Goal: Task Accomplishment & Management: Manage account settings

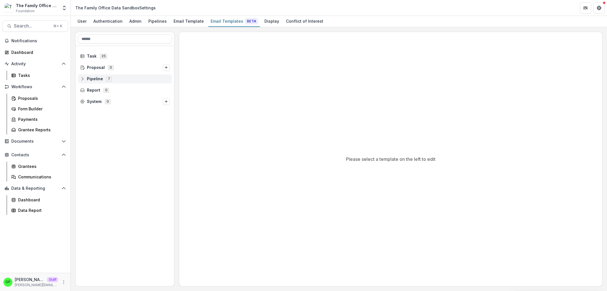
click at [106, 76] on div "Pipeline 7" at bounding box center [125, 78] width 94 height 9
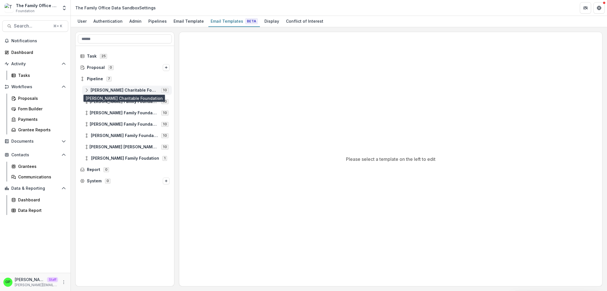
click at [114, 89] on span "[PERSON_NAME] Charitable Foundation" at bounding box center [124, 90] width 67 height 5
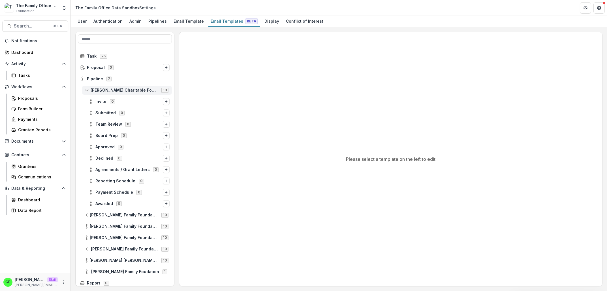
click at [114, 88] on span "[PERSON_NAME] Charitable Foundation" at bounding box center [124, 90] width 67 height 5
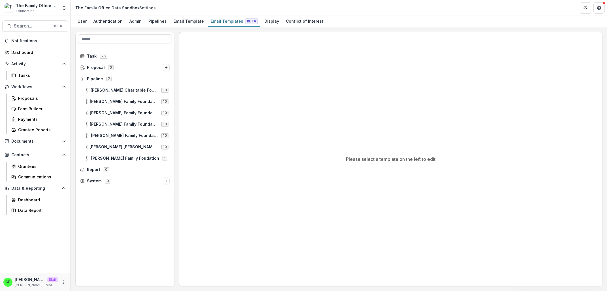
click at [86, 97] on div "[PERSON_NAME] Family Foundation [US_STATE] 10" at bounding box center [125, 101] width 99 height 11
drag, startPoint x: 47, startPoint y: 4, endPoint x: 48, endPoint y: 8, distance: 4.5
click at [47, 6] on div "The Family Office Data Sandbox" at bounding box center [37, 6] width 42 height 6
click at [76, 8] on div "The Family Office Data Sandbox Settings" at bounding box center [115, 8] width 80 height 6
click at [59, 8] on div "The Family Office Data Sandbox Foundation Aggregate Analysis Foundations Ruthwi…" at bounding box center [35, 7] width 66 height 11
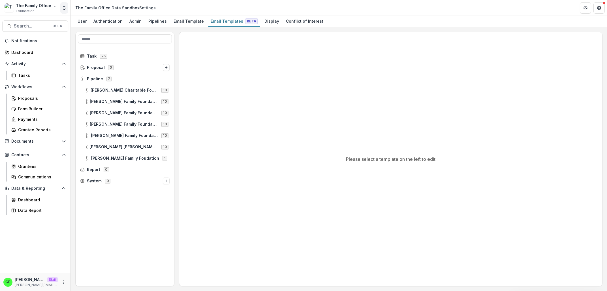
click at [65, 8] on icon "Open entity switcher" at bounding box center [64, 8] width 6 height 6
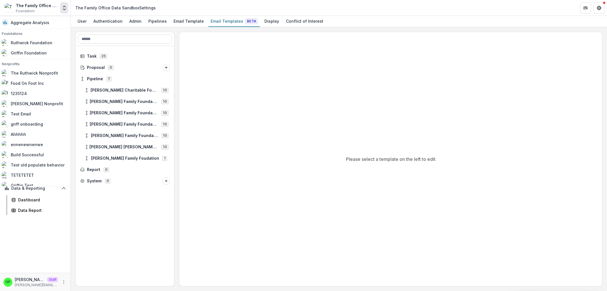
click at [65, 8] on icon "Open entity switcher" at bounding box center [64, 8] width 6 height 6
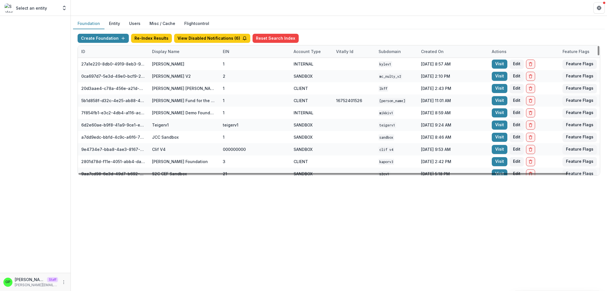
drag, startPoint x: 190, startPoint y: 54, endPoint x: 184, endPoint y: 58, distance: 6.9
click at [190, 54] on div "Display Name" at bounding box center [184, 51] width 71 height 12
click at [179, 62] on input at bounding box center [184, 63] width 68 height 9
type input "*"
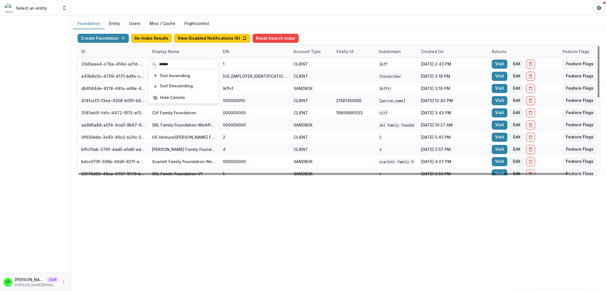
type input "******"
drag, startPoint x: 203, startPoint y: 188, endPoint x: 465, endPoint y: 53, distance: 294.3
click at [203, 188] on div "Foundation Entity Users Misc / Cache Flightcontrol Create Foundation Re-Index R…" at bounding box center [339, 153] width 536 height 275
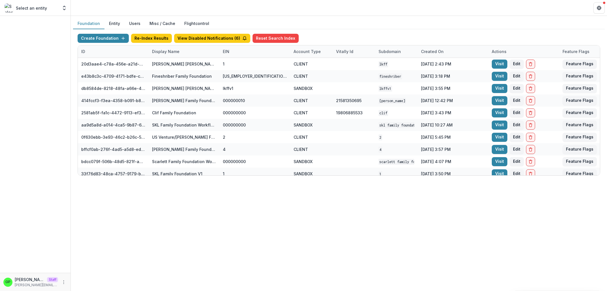
click at [106, 49] on div "ID" at bounding box center [113, 51] width 71 height 12
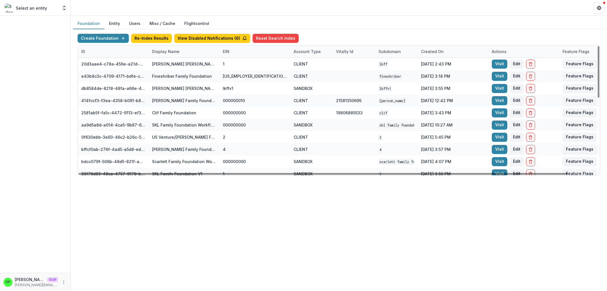
click at [170, 55] on div "Display Name" at bounding box center [184, 51] width 71 height 12
click at [186, 64] on input "******" at bounding box center [184, 63] width 68 height 9
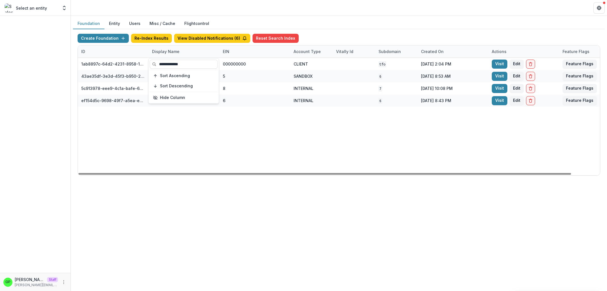
type input "**********"
click at [203, 163] on div "1ab8897c-64d2-4231-8958-1413730cfce8 The Family Office 000000000 CLIENT TFO Jul…" at bounding box center [354, 116] width 552 height 117
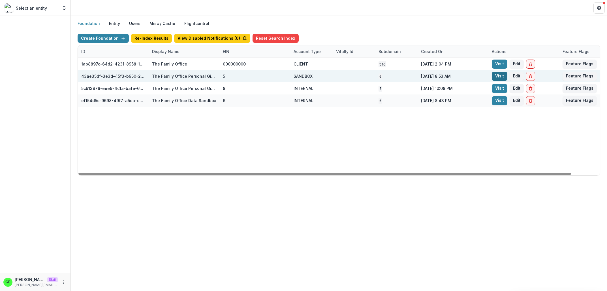
click at [497, 73] on link "Visit" at bounding box center [500, 76] width 16 height 9
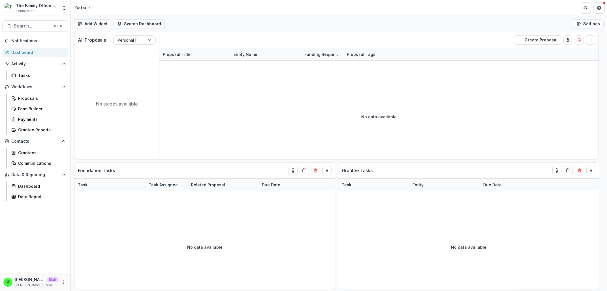
click at [68, 280] on div "GP Griffin Perry Staff griffin@trytemelio.com" at bounding box center [35, 281] width 71 height 18
click at [62, 280] on icon "More" at bounding box center [63, 282] width 5 height 5
click at [78, 268] on icon at bounding box center [76, 270] width 5 height 5
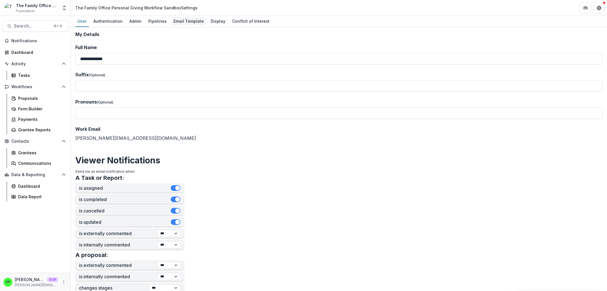
click at [189, 23] on div "Email Template" at bounding box center [188, 21] width 35 height 8
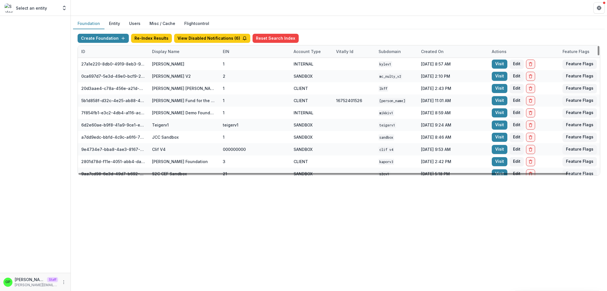
click at [186, 53] on div "Display Name" at bounding box center [184, 51] width 71 height 12
click at [173, 64] on input at bounding box center [184, 63] width 68 height 9
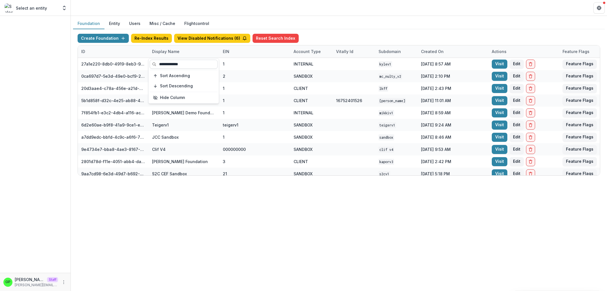
type input "**********"
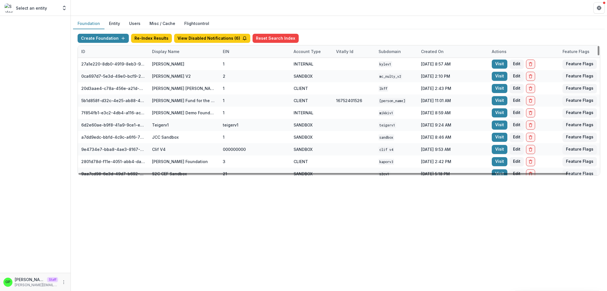
click at [176, 50] on div "Display Name" at bounding box center [166, 51] width 34 height 6
click at [176, 65] on input at bounding box center [184, 63] width 68 height 9
type input "*"
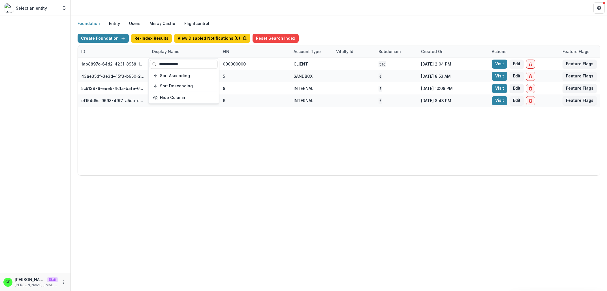
type input "**********"
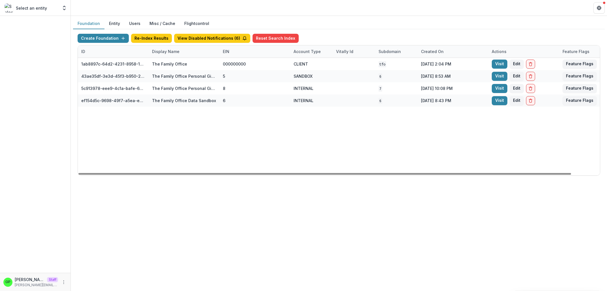
click at [246, 146] on div "1ab8897c-64d2-4231-8958-1413730cfce8 The Family Office 000000000 CLIENT TFO Jul…" at bounding box center [354, 116] width 552 height 117
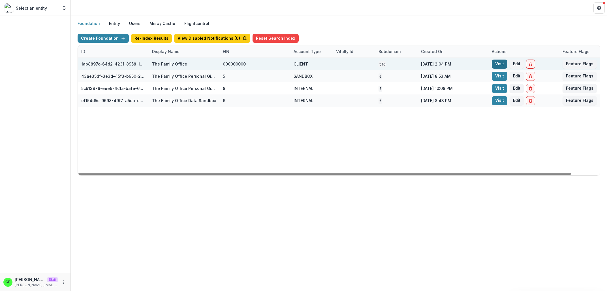
click at [502, 63] on link "Visit" at bounding box center [500, 63] width 16 height 9
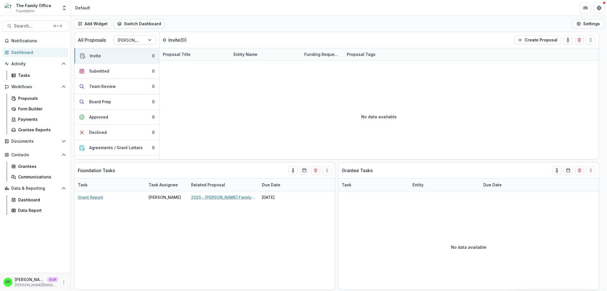
click at [59, 283] on div "GP Griffin Perry Staff griffin@trytemelio.com" at bounding box center [35, 281] width 64 height 11
click at [63, 282] on icon "More" at bounding box center [63, 282] width 5 height 5
click at [81, 272] on link "User Settings" at bounding box center [101, 269] width 61 height 9
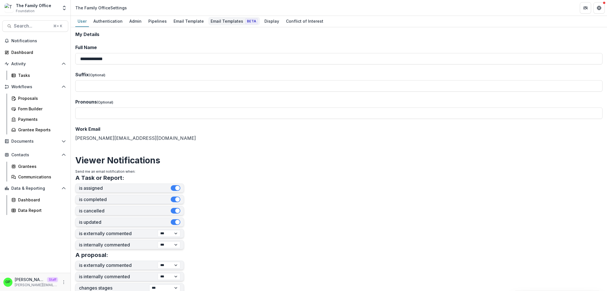
click at [246, 21] on span "Beta" at bounding box center [252, 21] width 12 height 6
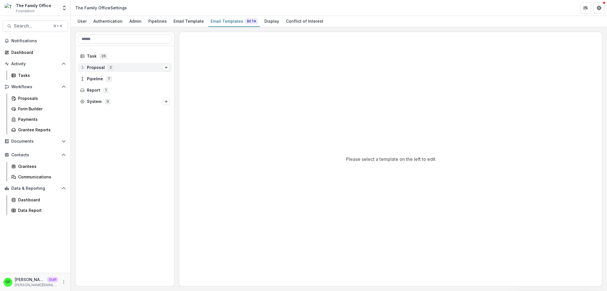
click at [116, 65] on span "Proposal 2" at bounding box center [121, 67] width 83 height 5
click at [110, 82] on div "Proposal Comment Added" at bounding box center [127, 78] width 90 height 9
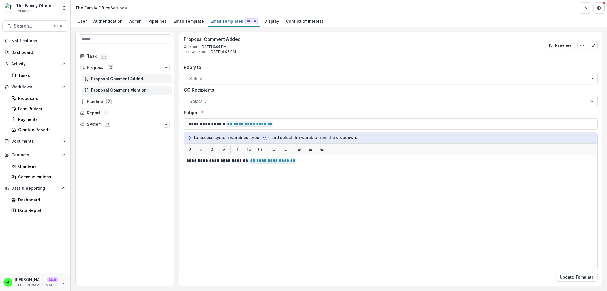
click at [111, 90] on span "Proposal Comment Mention" at bounding box center [130, 90] width 78 height 5
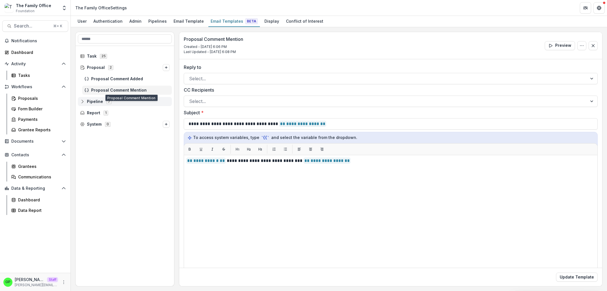
click at [106, 101] on div "7" at bounding box center [108, 101] width 7 height 5
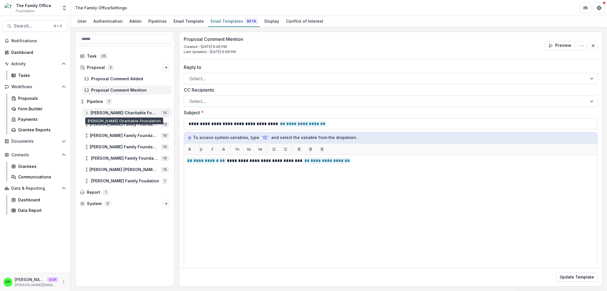
click at [111, 111] on span "Laura Goad Turner Charitable Foundation" at bounding box center [124, 112] width 67 height 5
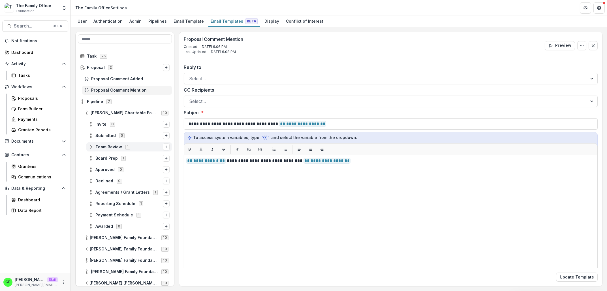
click at [122, 146] on span "Team Review 1" at bounding box center [126, 146] width 74 height 5
click at [122, 159] on span "Team Review Team Review" at bounding box center [126, 158] width 53 height 5
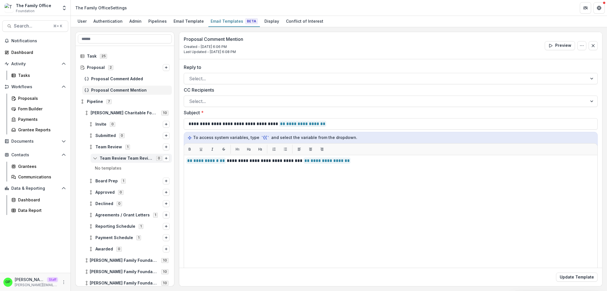
click at [122, 158] on span "Team Review Team Review" at bounding box center [126, 158] width 53 height 5
click at [125, 146] on span "1" at bounding box center [127, 146] width 5 height 5
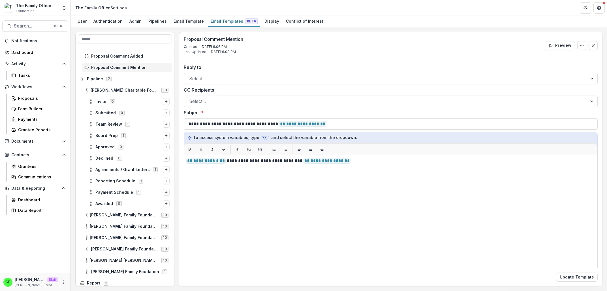
scroll to position [36, 0]
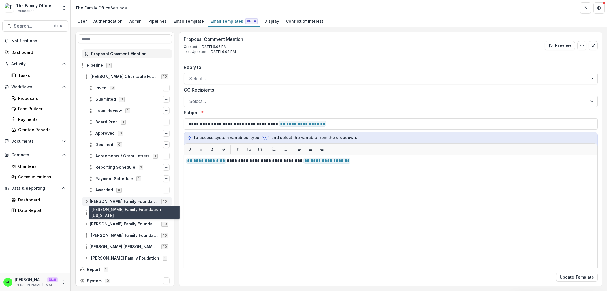
click at [135, 202] on span "Dugas Family Foundation Florida" at bounding box center [124, 201] width 68 height 5
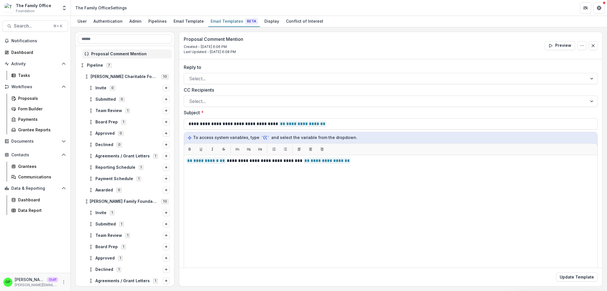
scroll to position [82, 0]
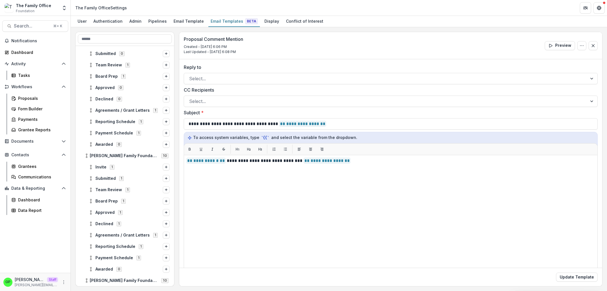
click at [128, 183] on div "Submitted 1" at bounding box center [125, 177] width 99 height 11
click at [127, 181] on div "Submitted 1" at bounding box center [129, 178] width 86 height 9
click at [127, 189] on span "Stage Change Message" at bounding box center [135, 189] width 70 height 5
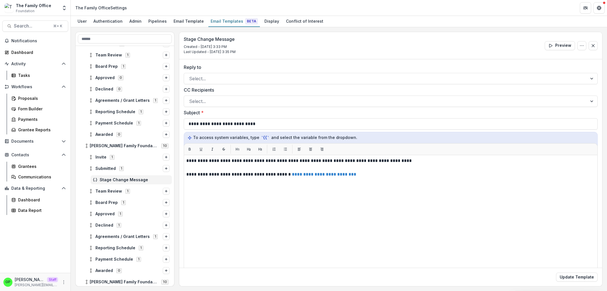
scroll to position [99, 0]
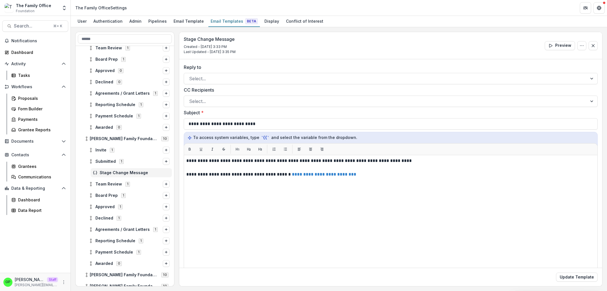
click at [115, 190] on div "Board Prep 1" at bounding box center [125, 194] width 99 height 11
click at [116, 186] on span "Team Review 1" at bounding box center [126, 183] width 74 height 5
click at [116, 197] on span "Team Review Team Review" at bounding box center [126, 195] width 53 height 5
click at [116, 215] on div "Board Prep 1" at bounding box center [129, 217] width 86 height 9
click at [120, 229] on span "Board Prep Board Summary Generation" at bounding box center [125, 229] width 55 height 5
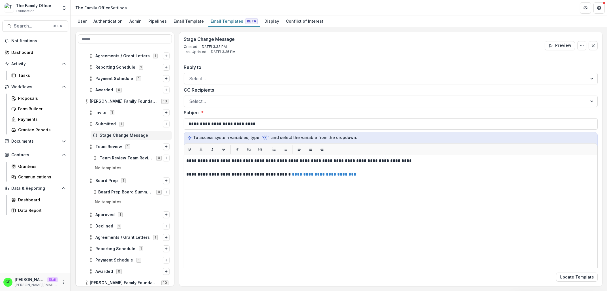
scroll to position [150, 0]
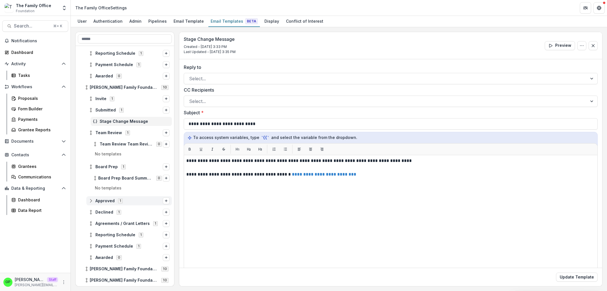
click at [125, 197] on div "Approved 1" at bounding box center [129, 200] width 86 height 9
click at [122, 212] on span "Stage Change Message" at bounding box center [135, 212] width 70 height 5
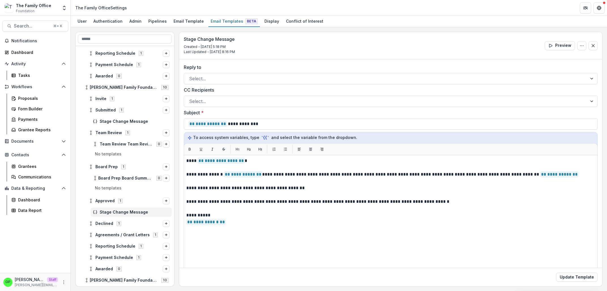
scroll to position [196, 0]
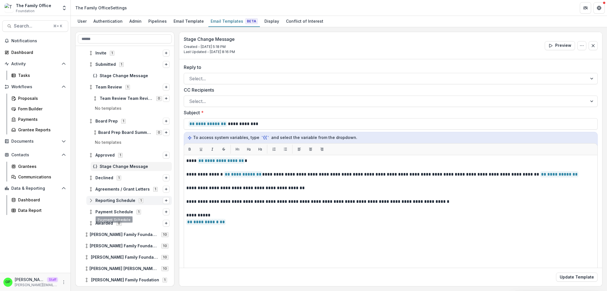
click at [117, 204] on div "Reporting Schedule 1" at bounding box center [129, 200] width 86 height 9
click at [122, 190] on span "Agreements / Grant Letters" at bounding box center [122, 189] width 54 height 5
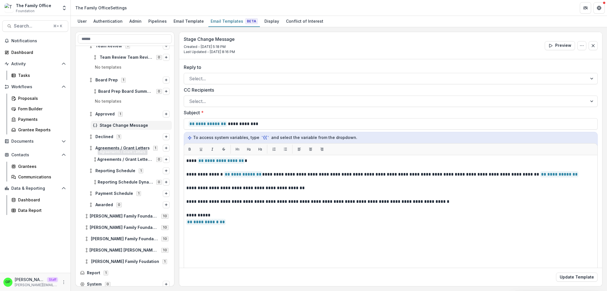
scroll to position [240, 0]
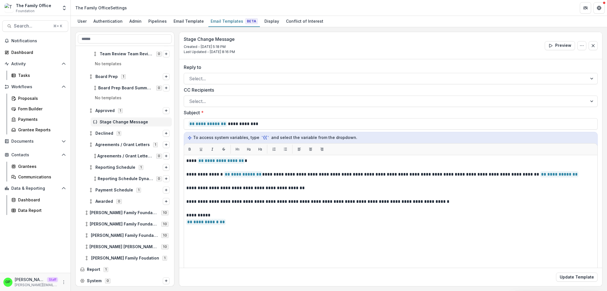
click at [130, 219] on div "Dugas Family Foundation Tennessee 10" at bounding box center [125, 223] width 99 height 11
click at [130, 217] on div "Dugas Family Foundation Texas 10" at bounding box center [125, 212] width 99 height 11
click at [129, 214] on span "Dugas Family Foundation Texas" at bounding box center [124, 212] width 68 height 5
click at [126, 227] on div "Invite 1" at bounding box center [129, 223] width 86 height 9
click at [127, 234] on span "Stage Change Message" at bounding box center [135, 235] width 70 height 5
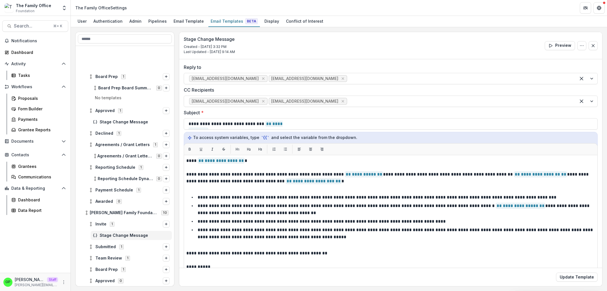
scroll to position [291, 0]
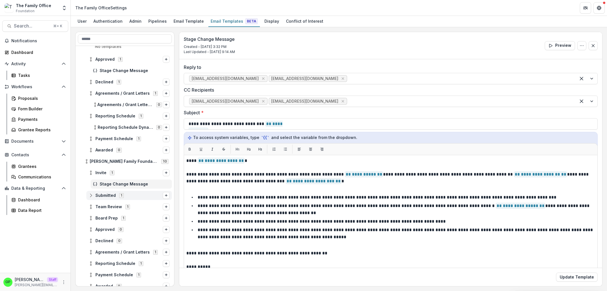
click at [120, 198] on div "Submitted 1" at bounding box center [129, 195] width 86 height 9
click at [122, 208] on span "Stage Change Message" at bounding box center [135, 206] width 70 height 5
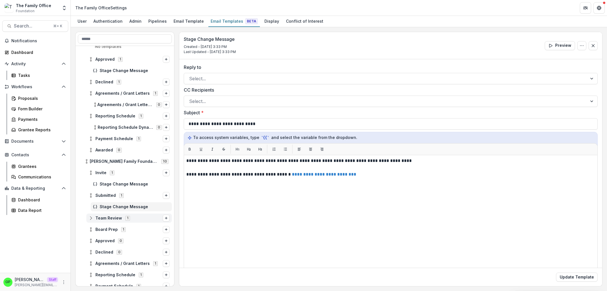
click at [138, 216] on span "Team Review 1" at bounding box center [126, 217] width 74 height 5
click at [131, 230] on span "Team Review Team Review" at bounding box center [127, 229] width 54 height 5
click at [126, 239] on span "Task Assignee" at bounding box center [137, 240] width 66 height 5
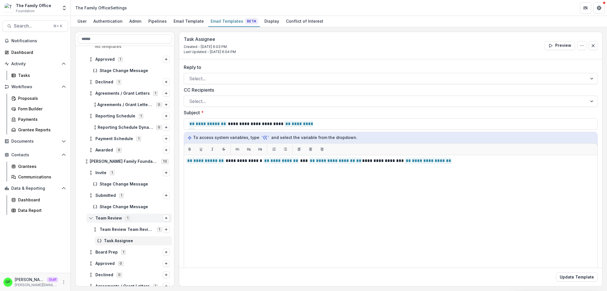
scroll to position [388, 0]
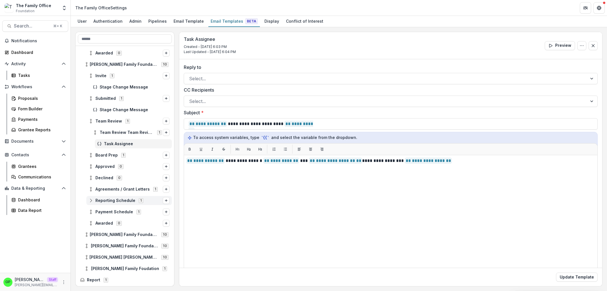
click at [123, 197] on div "Reporting Schedule 1" at bounding box center [129, 200] width 86 height 9
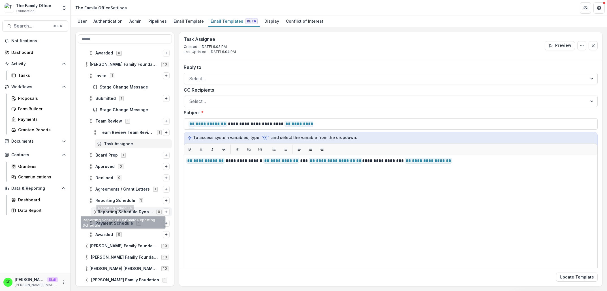
click at [124, 214] on div "Reporting Schedule Dynamic Reporting Schedule 0" at bounding box center [131, 211] width 81 height 9
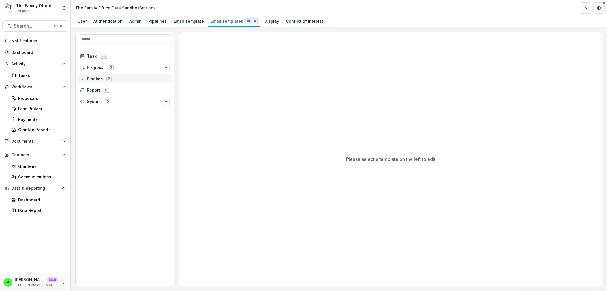
click at [109, 79] on span "7" at bounding box center [108, 78] width 5 height 5
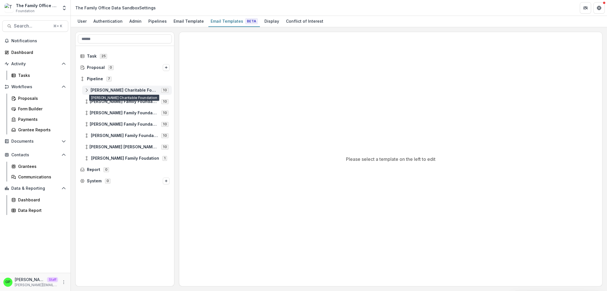
click at [106, 90] on span "[PERSON_NAME] Charitable Foundation" at bounding box center [124, 90] width 67 height 5
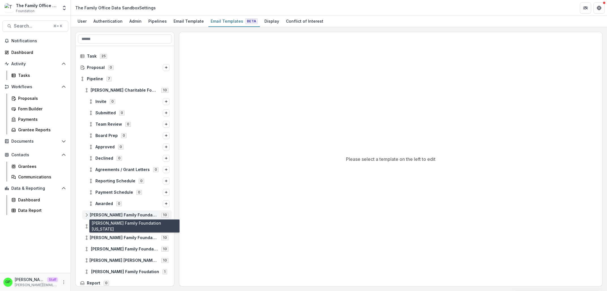
click at [119, 216] on span "[PERSON_NAME] Family Foundation [US_STATE]" at bounding box center [124, 214] width 68 height 5
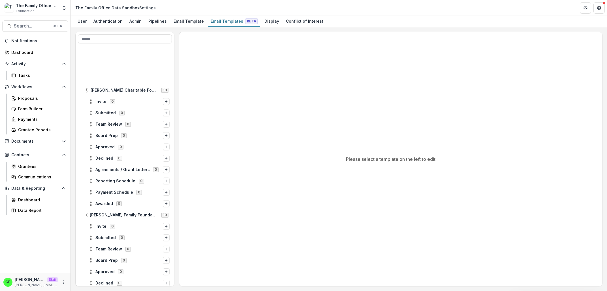
scroll to position [127, 0]
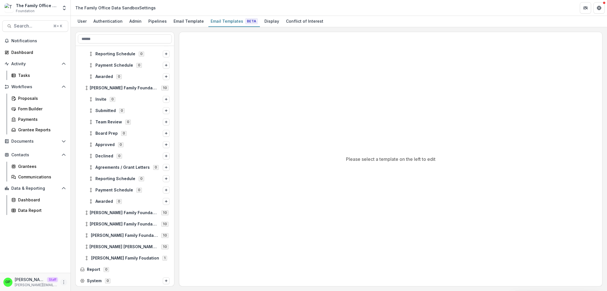
click at [64, 282] on icon "More" at bounding box center [63, 282] width 5 height 5
click at [76, 269] on icon at bounding box center [76, 270] width 5 height 5
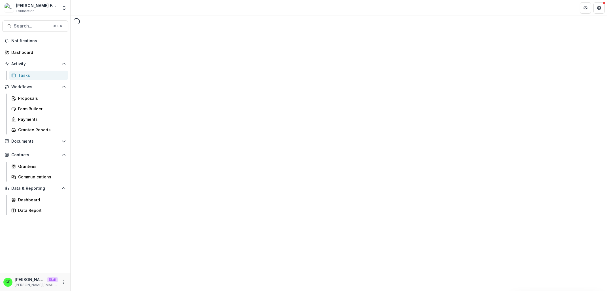
select select "********"
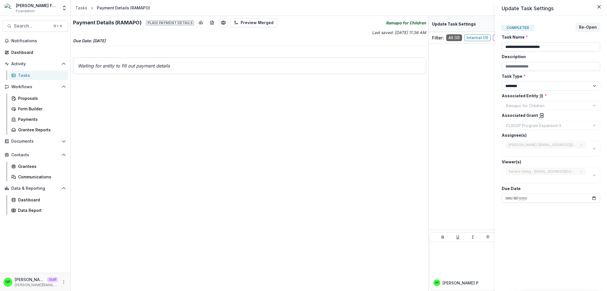
click at [237, 200] on div "**********" at bounding box center [303, 145] width 607 height 291
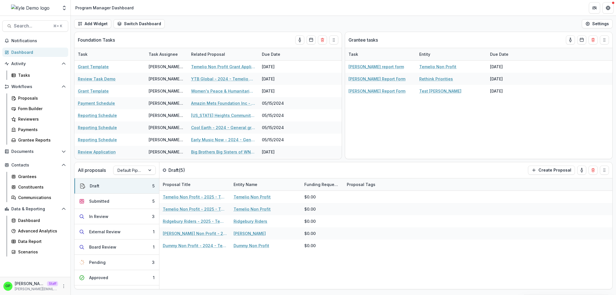
click at [68, 8] on div "Aggregate Analysis Foundations [PERSON_NAME] Foundation [PERSON_NAME] Foundatio…" at bounding box center [35, 8] width 71 height 13
click at [67, 8] on icon "Open entity switcher" at bounding box center [64, 8] width 6 height 6
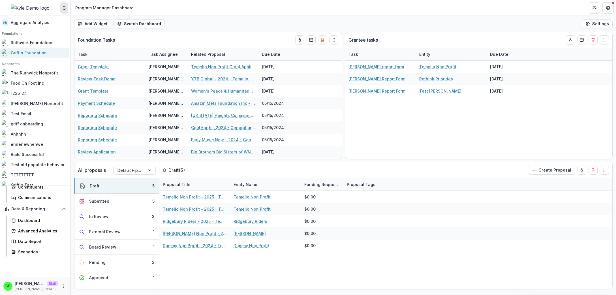
click at [58, 48] on link "Griffin Foundation" at bounding box center [33, 53] width 71 height 10
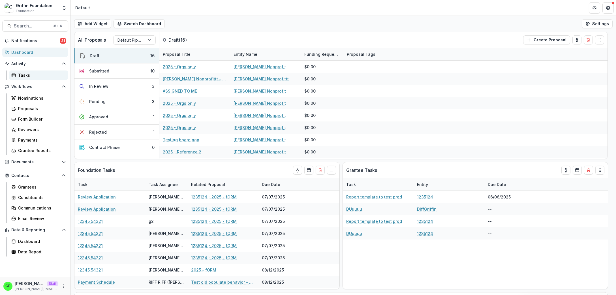
click at [40, 78] on div "Tasks" at bounding box center [41, 75] width 46 height 6
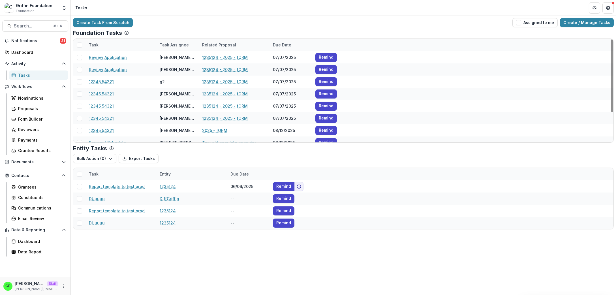
click at [594, 27] on div "Create Task From Scratch Assigned to me Create / Manage Tasks Foundation Tasks …" at bounding box center [344, 124] width 546 height 216
click at [593, 24] on link "Create / Manage Tasks" at bounding box center [587, 22] width 54 height 9
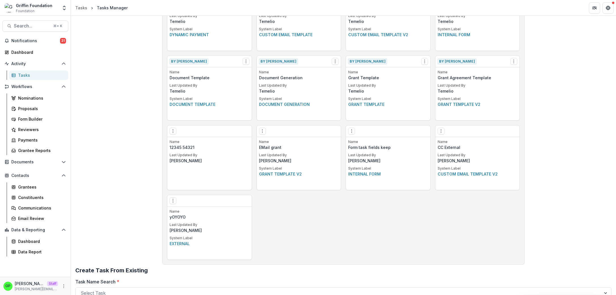
scroll to position [320, 0]
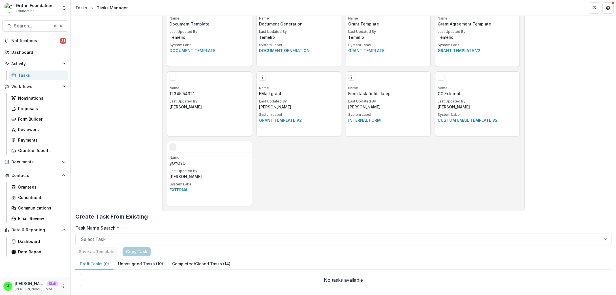
click at [171, 145] on icon "Options" at bounding box center [173, 147] width 5 height 5
click at [210, 161] on link "Edit" at bounding box center [203, 158] width 69 height 9
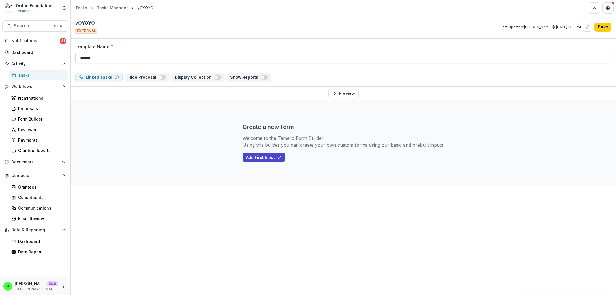
click at [127, 54] on input "******" at bounding box center [343, 57] width 536 height 11
click at [127, 55] on input "******" at bounding box center [343, 57] width 536 height 11
type input "**********"
click at [109, 83] on div "Linked Tasks ( 0 ) Hide Proposal Display Collection Show Reports" at bounding box center [344, 77] width 546 height 18
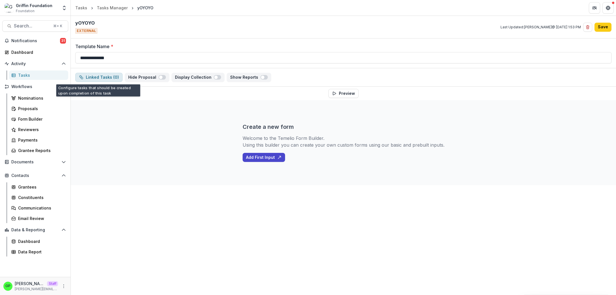
click at [108, 79] on button "Linked Tasks ( 0 )" at bounding box center [98, 77] width 47 height 9
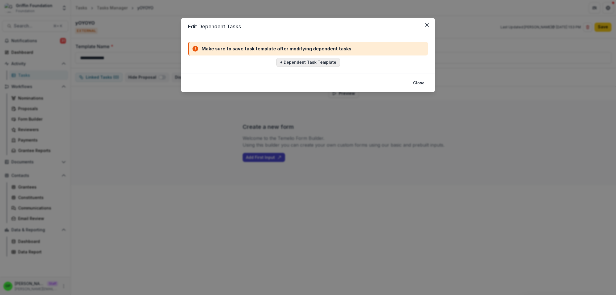
click at [316, 65] on button "+ Dependent Task Template" at bounding box center [308, 62] width 64 height 9
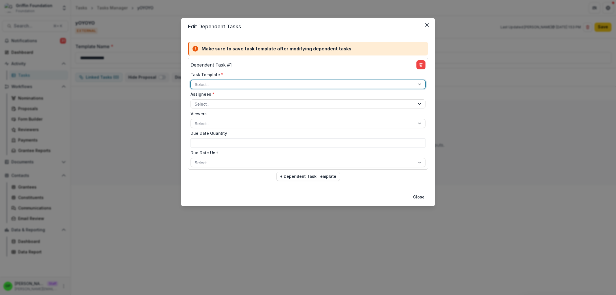
click at [231, 79] on div "Task Template * Select..." at bounding box center [308, 80] width 235 height 17
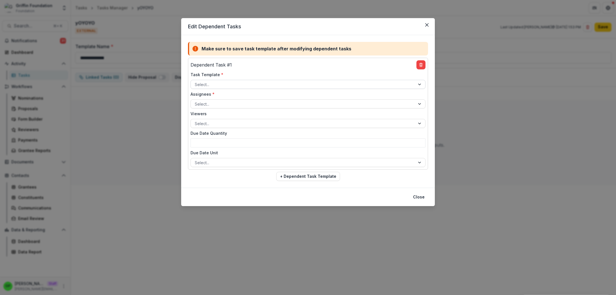
click at [230, 82] on div at bounding box center [303, 84] width 216 height 7
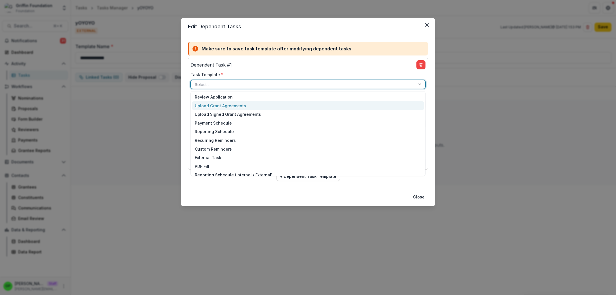
scroll to position [126, 0]
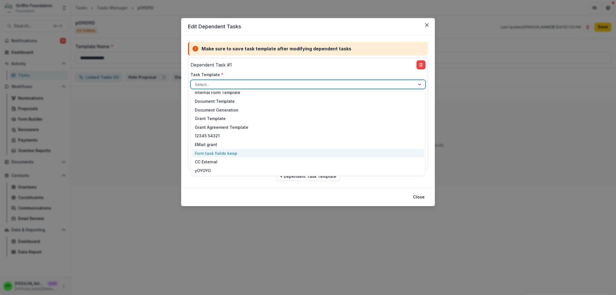
click at [232, 154] on div "Form task fields keep" at bounding box center [308, 153] width 232 height 9
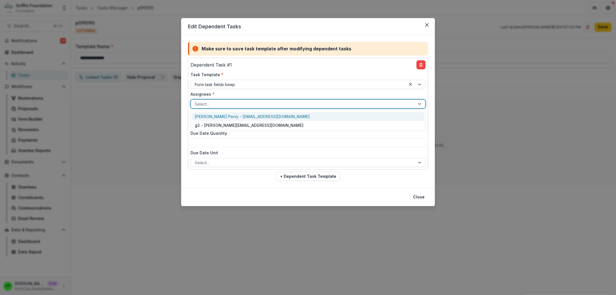
click at [214, 104] on div at bounding box center [303, 104] width 216 height 7
click at [244, 119] on div "[PERSON_NAME] Perry - [EMAIL_ADDRESS][DOMAIN_NAME]" at bounding box center [308, 116] width 232 height 9
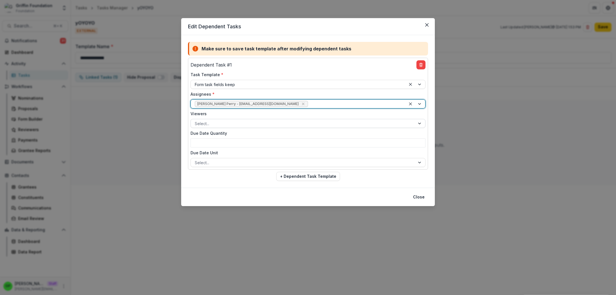
click at [219, 123] on div at bounding box center [303, 123] width 216 height 7
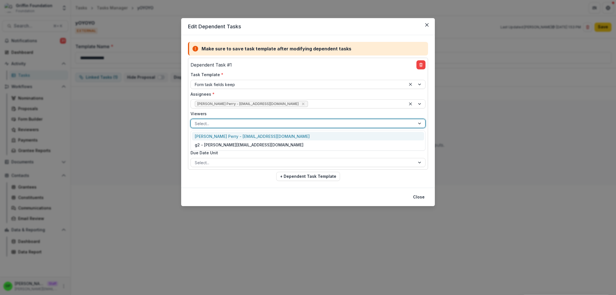
click at [220, 119] on div "Viewers [PERSON_NAME] Perry - [EMAIL_ADDRESS][DOMAIN_NAME], 1 of 2. 2 results a…" at bounding box center [308, 119] width 235 height 17
click at [246, 122] on div at bounding box center [303, 123] width 216 height 7
click at [247, 118] on div "Viewers [PERSON_NAME] Perry - [EMAIL_ADDRESS][DOMAIN_NAME], 1 of 2. 2 results a…" at bounding box center [308, 119] width 235 height 17
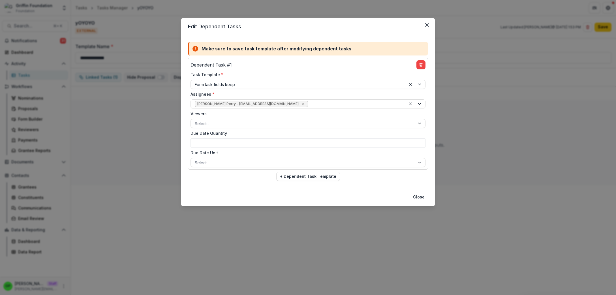
click at [222, 118] on div "Viewers Select..." at bounding box center [308, 119] width 235 height 17
click at [421, 199] on button "Close" at bounding box center [419, 197] width 18 height 9
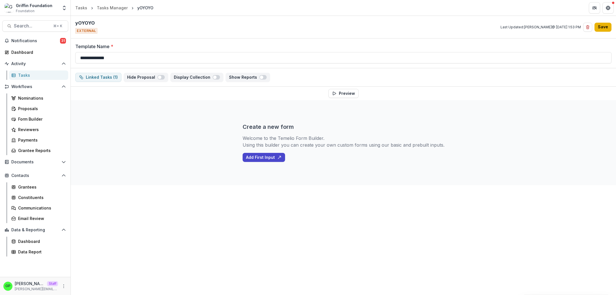
click at [606, 24] on button "Save" at bounding box center [603, 27] width 17 height 9
click at [42, 108] on div "Proposals" at bounding box center [41, 109] width 46 height 6
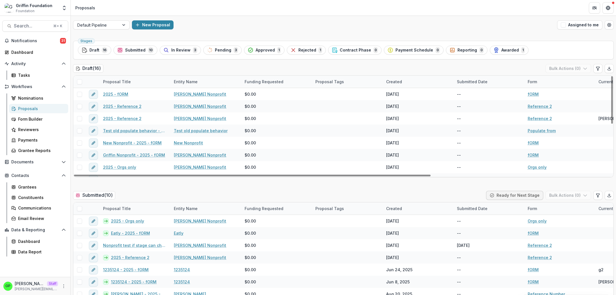
click at [66, 289] on div "[PERSON_NAME] [PERSON_NAME] Staff [PERSON_NAME][EMAIL_ADDRESS][DOMAIN_NAME]" at bounding box center [35, 286] width 64 height 11
click at [65, 288] on icon "More" at bounding box center [63, 286] width 5 height 5
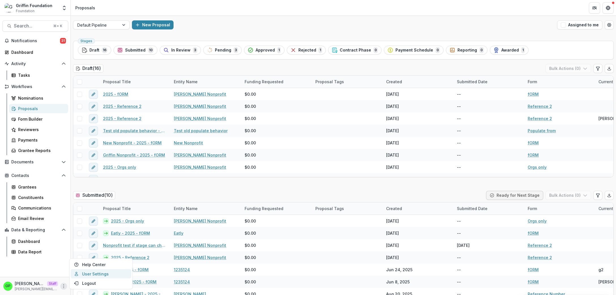
click at [90, 272] on link "User Settings" at bounding box center [101, 273] width 61 height 9
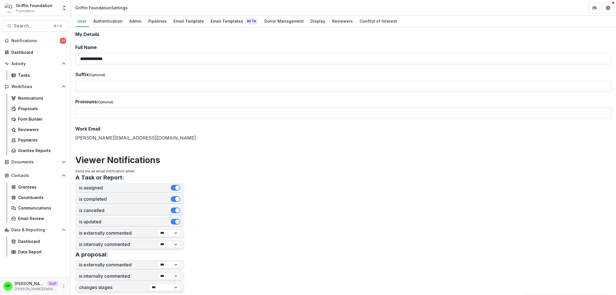
click at [68, 284] on div "[PERSON_NAME] [PERSON_NAME] Staff [PERSON_NAME][EMAIL_ADDRESS][DOMAIN_NAME]" at bounding box center [35, 286] width 71 height 18
click at [66, 286] on icon "More" at bounding box center [63, 286] width 5 height 5
click at [218, 31] on div "**********" at bounding box center [344, 161] width 546 height 268
click at [223, 20] on div "Email Templates Beta" at bounding box center [234, 21] width 52 height 8
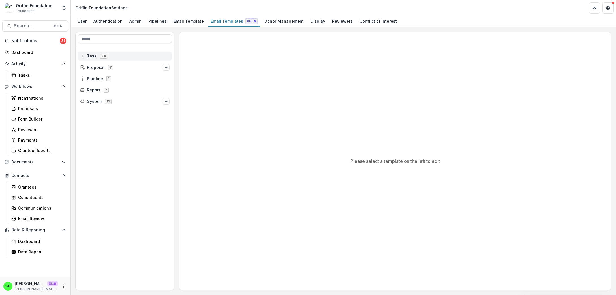
click at [113, 57] on span "Task 24" at bounding box center [125, 56] width 90 height 5
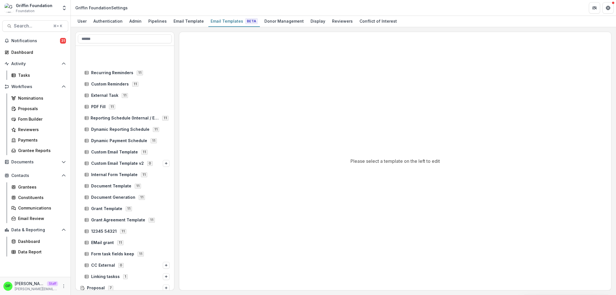
scroll to position [89, 0]
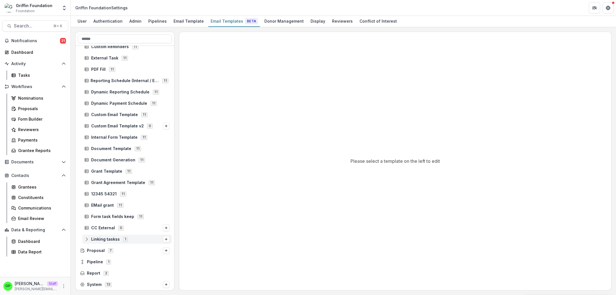
click at [116, 240] on span "Linking taskss" at bounding box center [105, 239] width 29 height 5
click at [131, 253] on div "External Reviewer" at bounding box center [129, 250] width 86 height 9
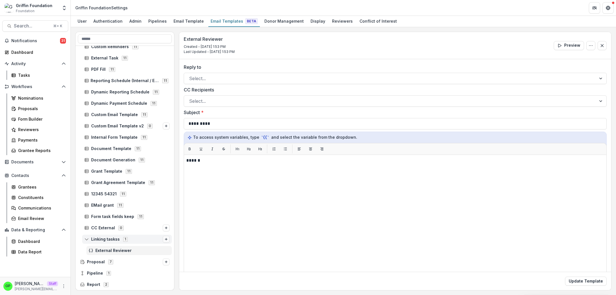
click at [165, 239] on line "Options" at bounding box center [166, 239] width 2 height 0
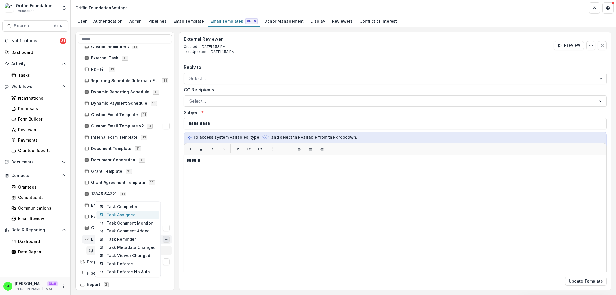
click at [135, 216] on button "Task Assignee" at bounding box center [127, 215] width 63 height 8
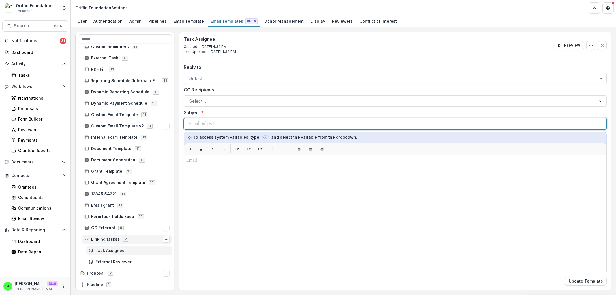
click at [211, 119] on div at bounding box center [396, 123] width 414 height 11
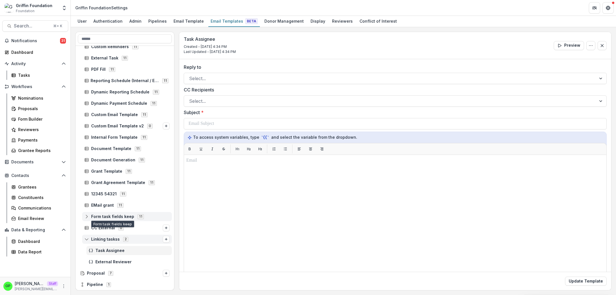
click at [118, 215] on span "Form task fields keep" at bounding box center [112, 216] width 43 height 5
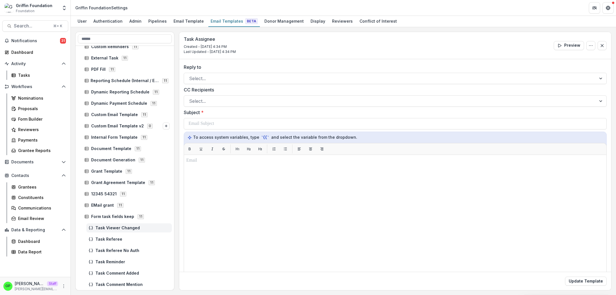
scroll to position [187, 0]
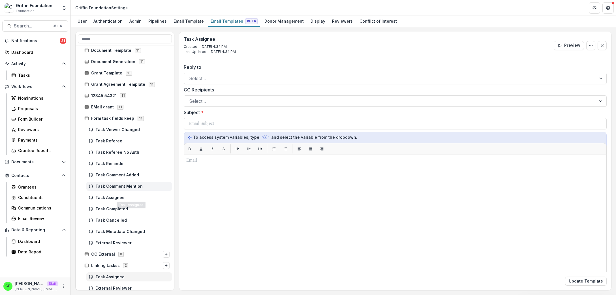
click at [122, 190] on div "Task Comment Mention" at bounding box center [129, 186] width 86 height 9
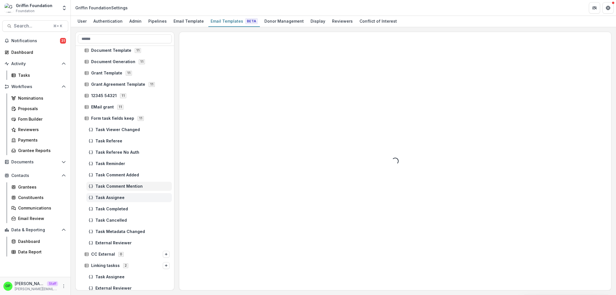
click at [122, 193] on div "Task Assignee" at bounding box center [129, 197] width 86 height 9
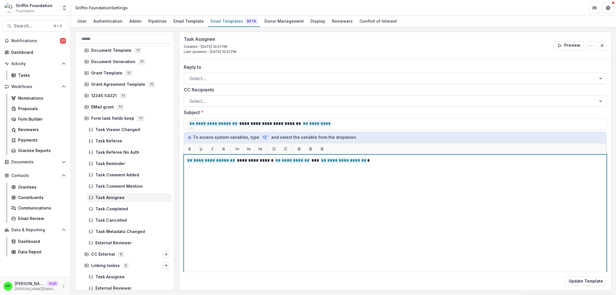
click at [280, 182] on div "**********" at bounding box center [395, 225] width 418 height 137
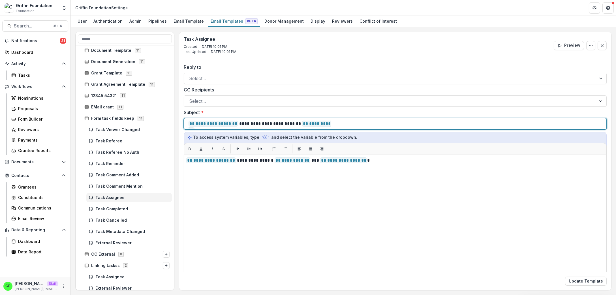
click at [356, 120] on div "**********" at bounding box center [396, 123] width 414 height 11
click at [356, 123] on div "**********" at bounding box center [396, 123] width 414 height 11
drag, startPoint x: 335, startPoint y: 123, endPoint x: 193, endPoint y: 122, distance: 141.3
click at [189, 121] on div "**********" at bounding box center [396, 123] width 414 height 11
click at [294, 121] on div "**********" at bounding box center [396, 123] width 414 height 11
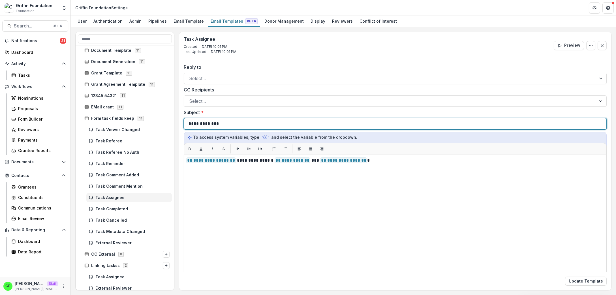
click at [227, 127] on div "**********" at bounding box center [396, 123] width 414 height 11
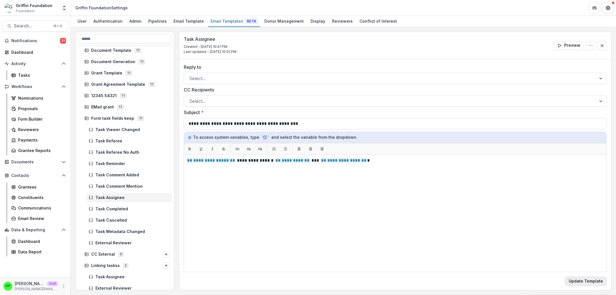
click at [578, 283] on button "Update Template" at bounding box center [586, 281] width 42 height 9
click at [46, 105] on link "Proposals" at bounding box center [38, 108] width 59 height 9
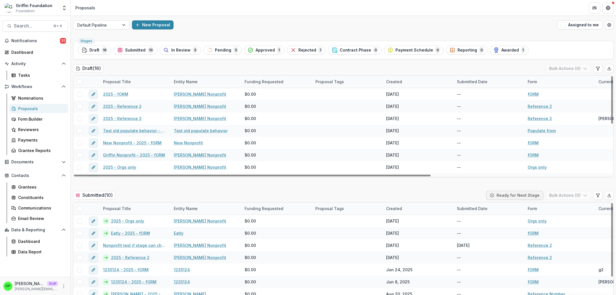
click at [62, 283] on div "[PERSON_NAME] [PERSON_NAME] Staff [PERSON_NAME][EMAIL_ADDRESS][DOMAIN_NAME]" at bounding box center [35, 286] width 64 height 11
click at [63, 284] on button "More" at bounding box center [63, 286] width 7 height 7
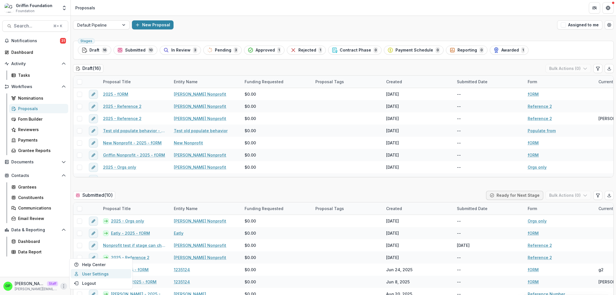
click at [82, 277] on link "User Settings" at bounding box center [101, 273] width 61 height 9
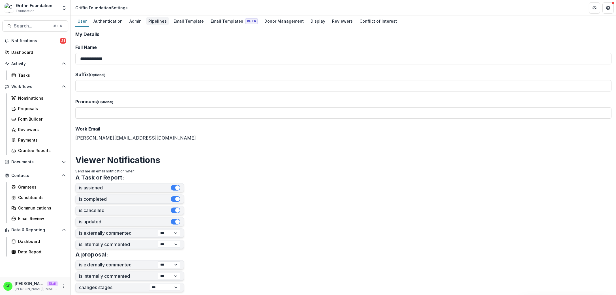
click at [147, 22] on div "Pipelines" at bounding box center [157, 21] width 23 height 8
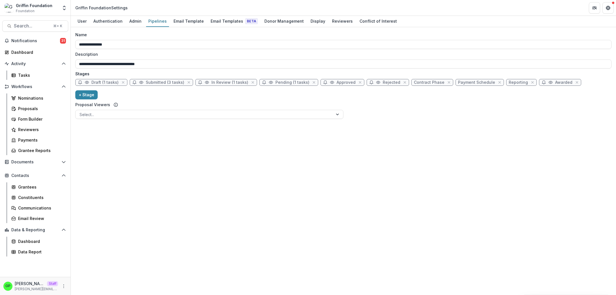
click at [108, 81] on span "Draft (1 tasks)" at bounding box center [104, 82] width 27 height 5
select select "*****"
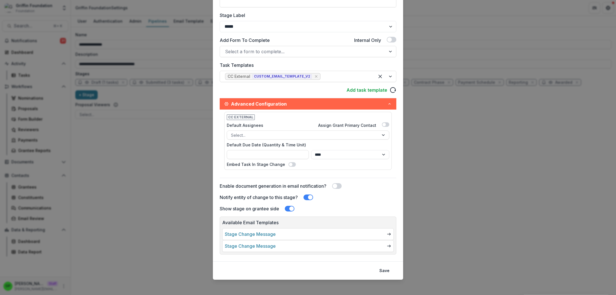
scroll to position [108, 0]
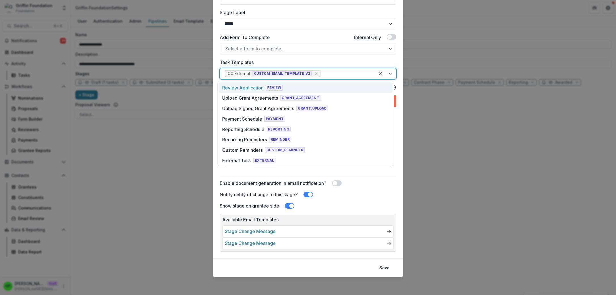
click at [327, 76] on div at bounding box center [346, 74] width 48 height 8
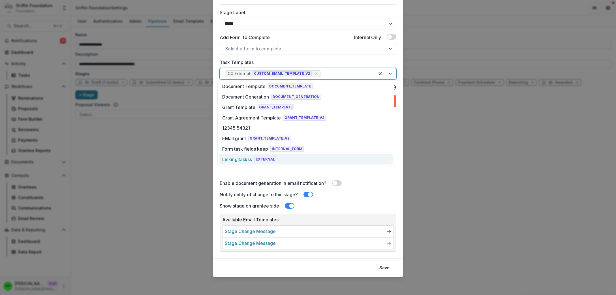
click at [269, 161] on span "EXTERNAL" at bounding box center [265, 160] width 22 height 6
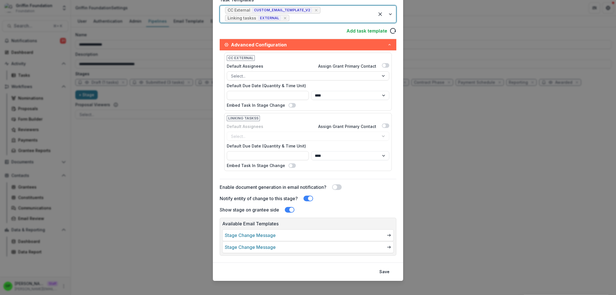
scroll to position [175, 0]
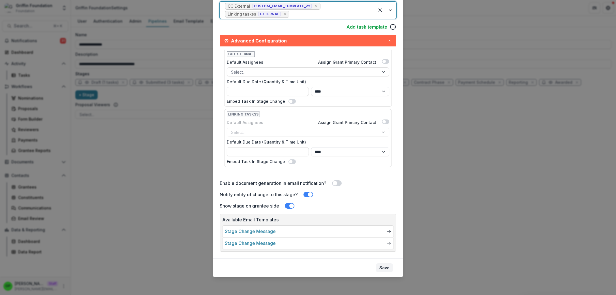
click at [381, 270] on button "Save" at bounding box center [384, 267] width 17 height 9
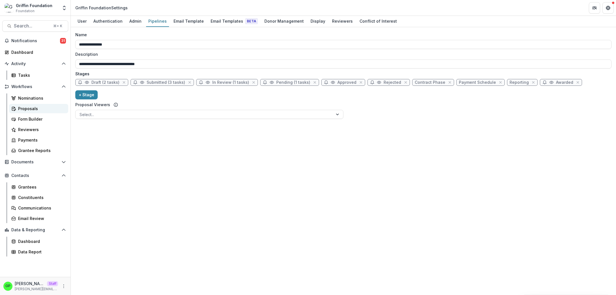
click at [33, 110] on div "Proposals" at bounding box center [41, 109] width 46 height 6
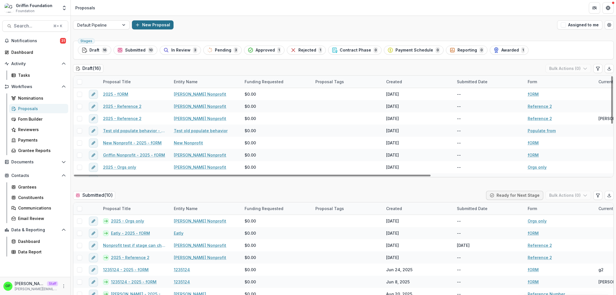
click at [152, 28] on button "New Proposal" at bounding box center [153, 24] width 42 height 9
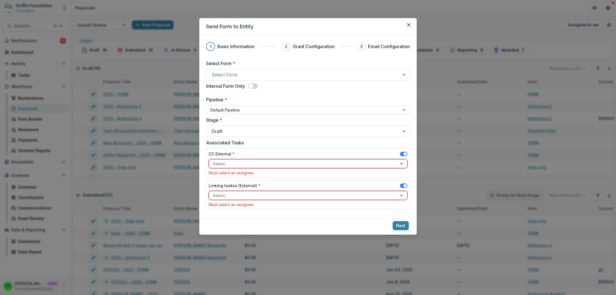
click at [387, 197] on div at bounding box center [303, 195] width 180 height 7
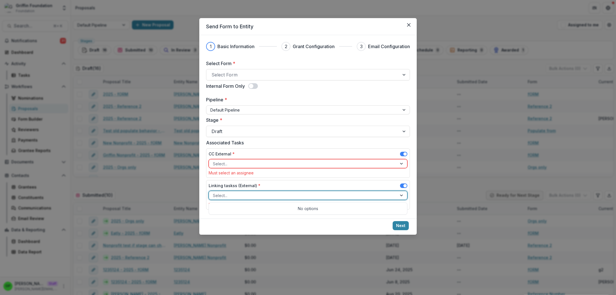
click at [297, 193] on div at bounding box center [303, 195] width 180 height 7
click at [281, 159] on div "CC External *" at bounding box center [308, 155] width 199 height 8
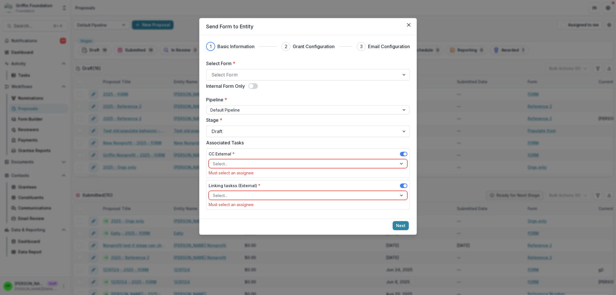
click at [279, 161] on div at bounding box center [303, 163] width 180 height 7
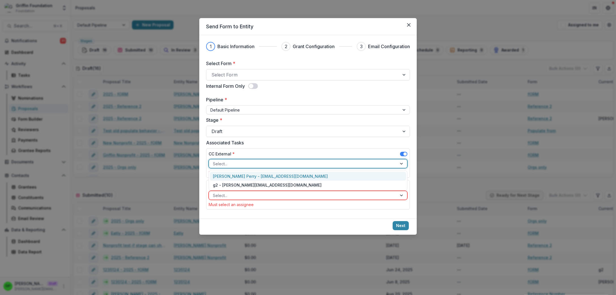
click at [278, 161] on div at bounding box center [303, 163] width 180 height 7
click at [250, 201] on div "Linking taskss (External) * Select... Must select an assignee" at bounding box center [308, 195] width 199 height 24
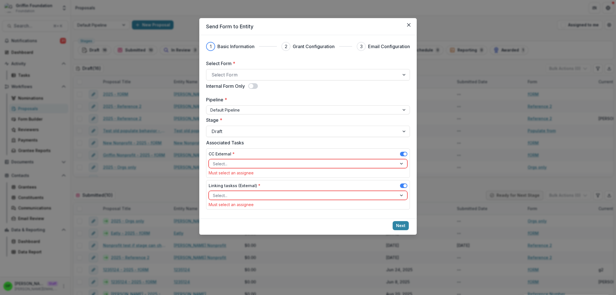
click at [251, 199] on div at bounding box center [303, 195] width 180 height 7
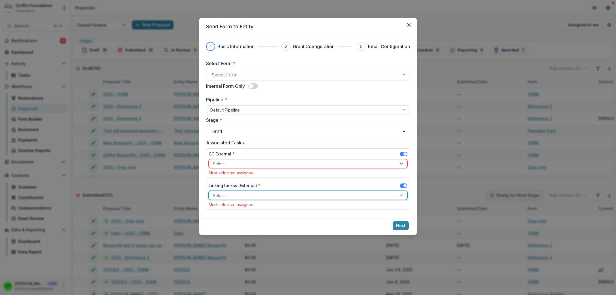
click at [251, 199] on div at bounding box center [303, 195] width 180 height 7
click at [265, 161] on div at bounding box center [303, 163] width 180 height 7
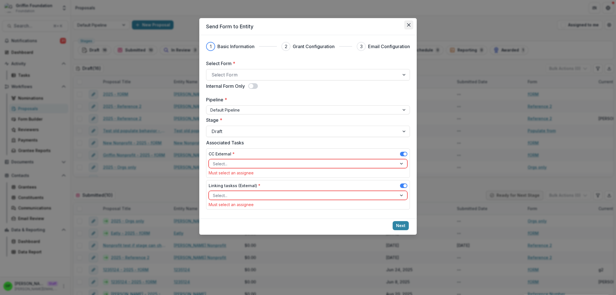
click at [411, 23] on button "Close" at bounding box center [408, 24] width 9 height 9
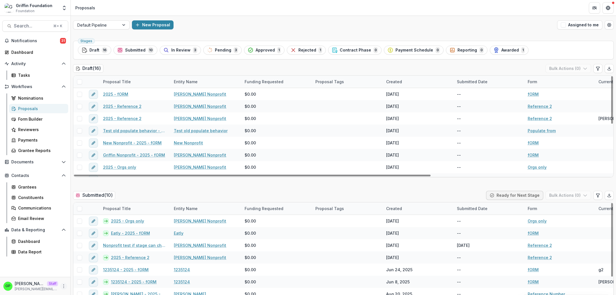
click at [65, 287] on icon "More" at bounding box center [63, 286] width 5 height 5
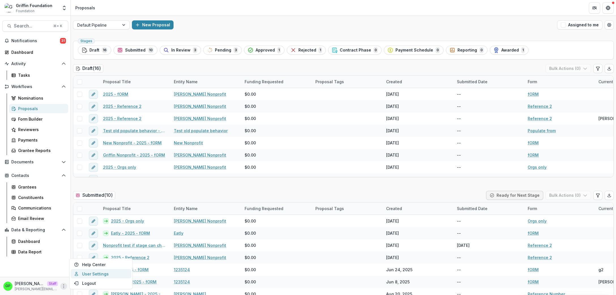
click at [74, 277] on link "User Settings" at bounding box center [101, 273] width 61 height 9
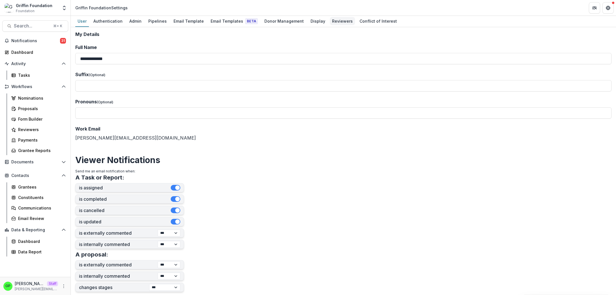
click at [332, 23] on div "Reviewers" at bounding box center [342, 21] width 25 height 8
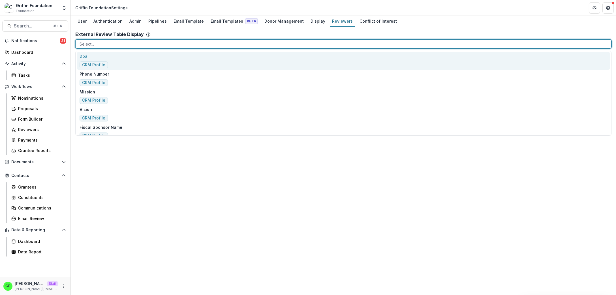
click at [118, 42] on div at bounding box center [344, 44] width 528 height 7
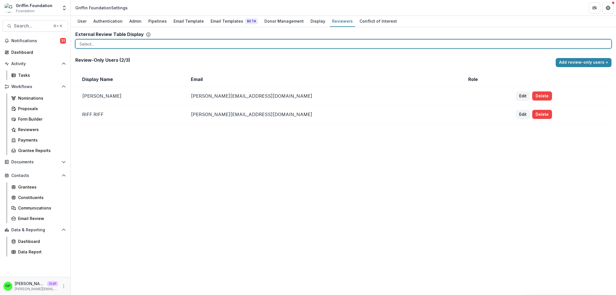
click at [118, 42] on div at bounding box center [344, 44] width 528 height 7
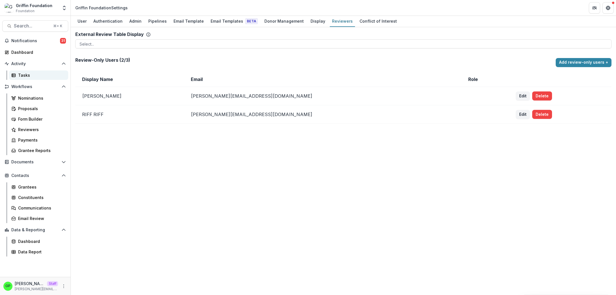
click at [38, 72] on link "Tasks" at bounding box center [38, 75] width 59 height 9
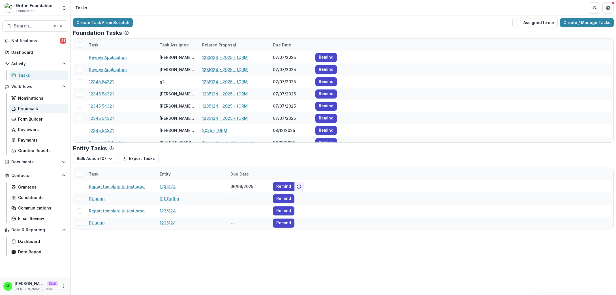
click at [31, 108] on div "Proposals" at bounding box center [41, 109] width 46 height 6
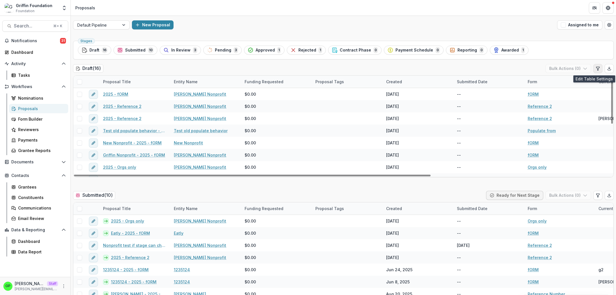
click at [594, 71] on button "Edit table settings" at bounding box center [598, 68] width 9 height 9
select select "******"
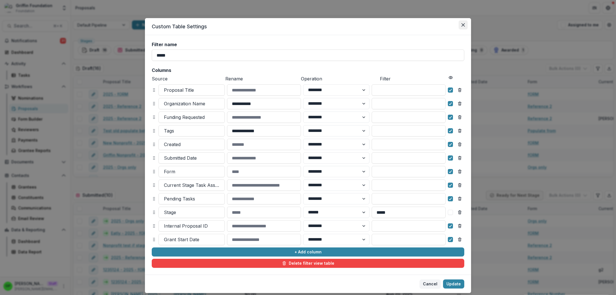
click at [463, 27] on button "Close" at bounding box center [463, 24] width 9 height 9
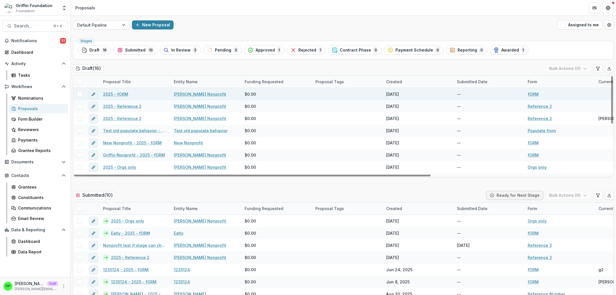
click at [79, 94] on span at bounding box center [79, 94] width 5 height 5
click at [79, 94] on icon at bounding box center [79, 94] width 3 height 3
click at [79, 96] on span at bounding box center [79, 94] width 5 height 5
click at [561, 68] on button "Bulk Actions ( 1 )" at bounding box center [569, 68] width 44 height 9
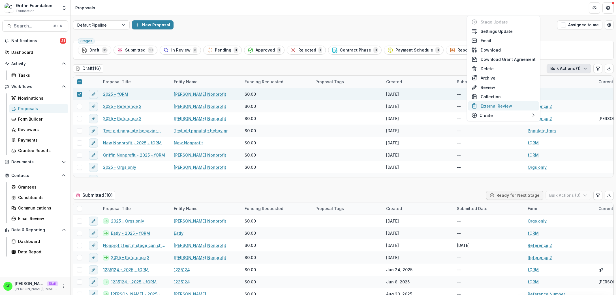
click at [508, 105] on button "External Review" at bounding box center [503, 105] width 71 height 9
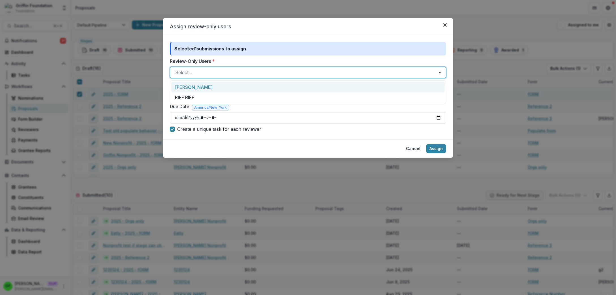
click at [221, 71] on div at bounding box center [302, 73] width 255 height 8
click at [216, 91] on div "[PERSON_NAME]" at bounding box center [308, 87] width 274 height 10
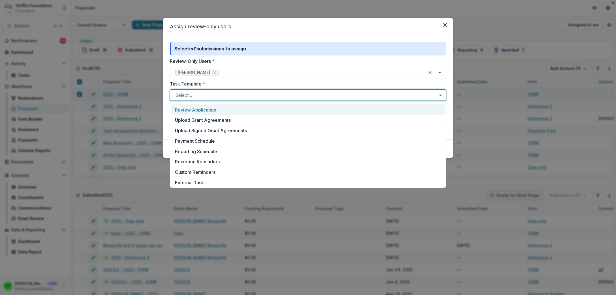
click at [205, 96] on div at bounding box center [302, 95] width 255 height 8
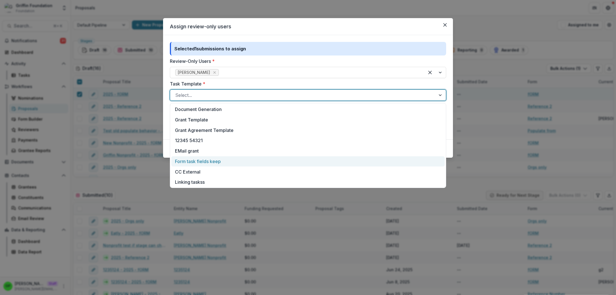
scroll to position [168, 0]
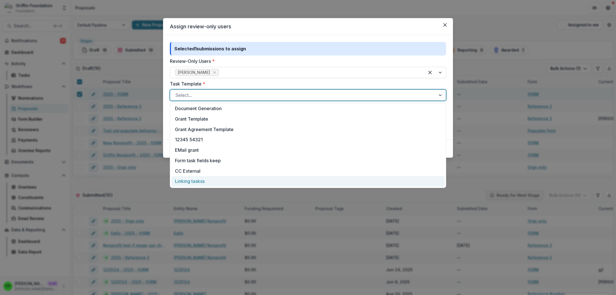
click at [209, 178] on div "Linking taskss" at bounding box center [308, 181] width 274 height 10
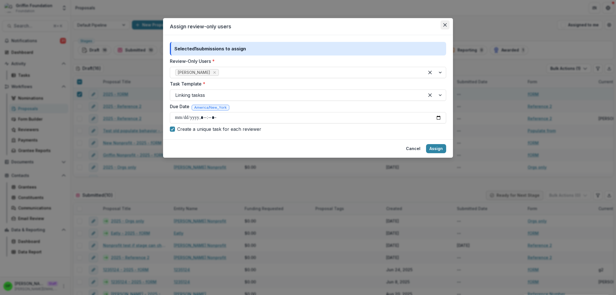
click at [445, 29] on button "Close" at bounding box center [445, 24] width 9 height 9
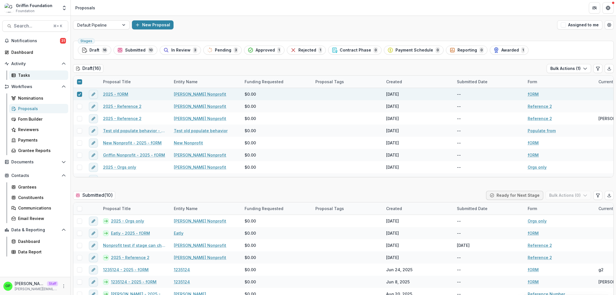
click at [33, 73] on div "Tasks" at bounding box center [41, 75] width 46 height 6
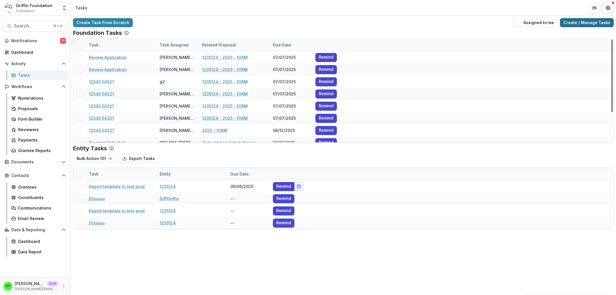
click at [597, 23] on link "Create / Manage Tasks" at bounding box center [587, 22] width 54 height 9
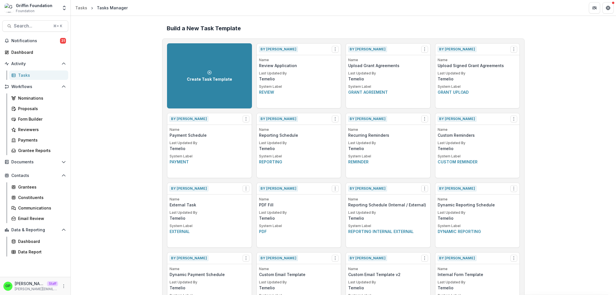
scroll to position [289, 0]
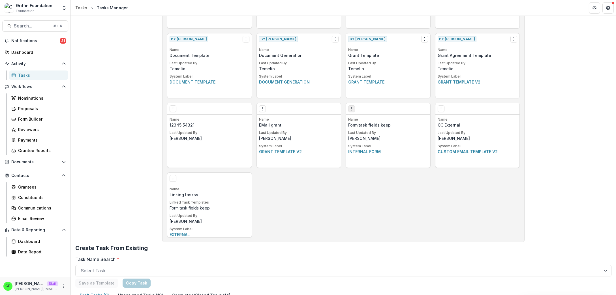
click at [350, 108] on icon "Options" at bounding box center [352, 108] width 5 height 5
click at [368, 123] on link "Edit" at bounding box center [382, 120] width 69 height 9
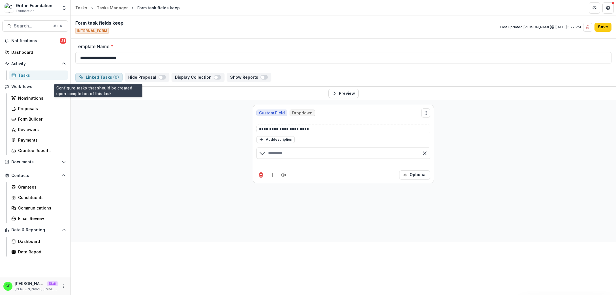
click at [112, 79] on button "Linked Tasks ( 0 )" at bounding box center [98, 77] width 47 height 9
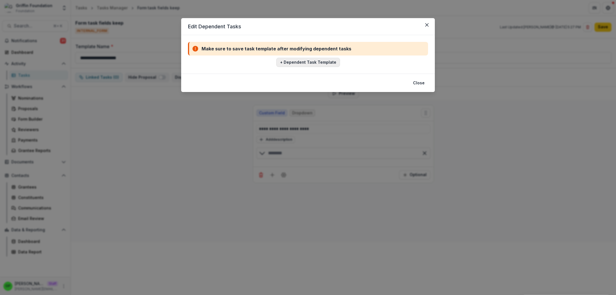
click at [290, 66] on button "+ Dependent Task Template" at bounding box center [308, 62] width 64 height 9
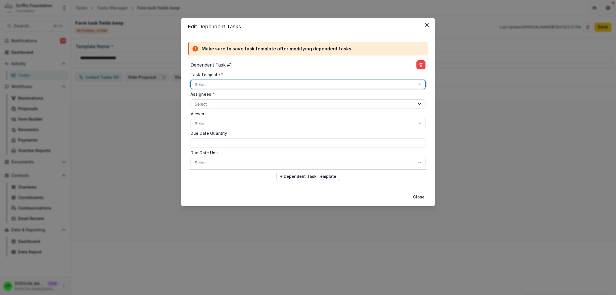
click at [250, 87] on div at bounding box center [303, 84] width 216 height 7
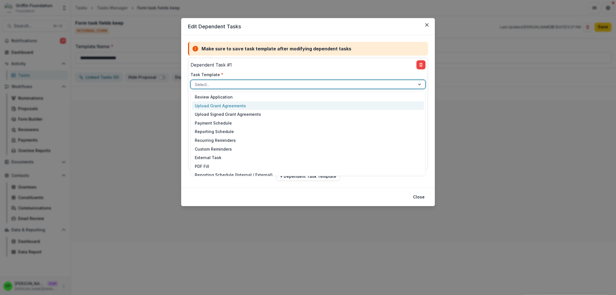
scroll to position [126, 0]
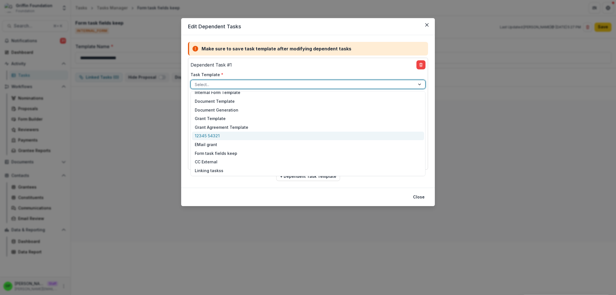
click at [221, 137] on div "12345 54321" at bounding box center [308, 136] width 232 height 9
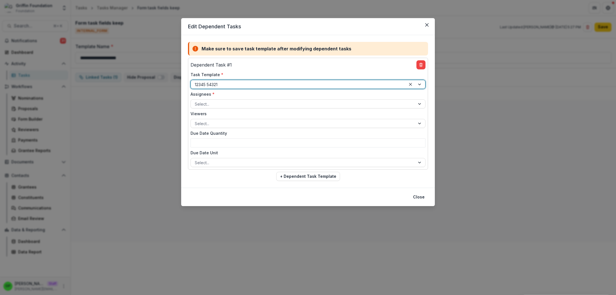
click at [298, 98] on div "Assignees * Select..." at bounding box center [308, 99] width 235 height 17
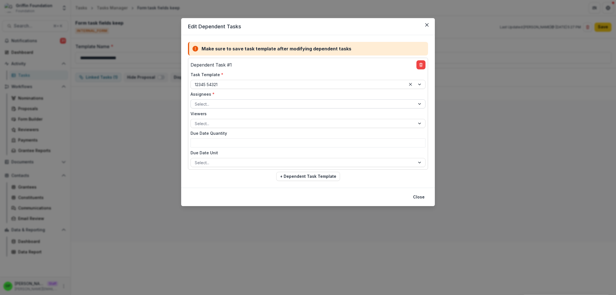
click at [289, 104] on div at bounding box center [303, 104] width 216 height 7
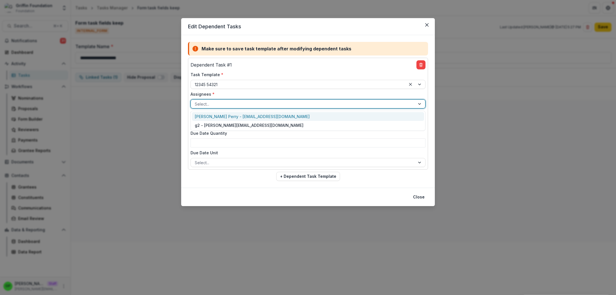
click at [259, 115] on div "[PERSON_NAME] Perry - [EMAIL_ADDRESS][DOMAIN_NAME]" at bounding box center [308, 116] width 232 height 9
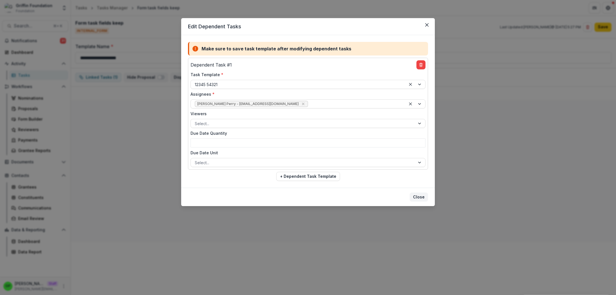
click at [422, 197] on button "Close" at bounding box center [419, 197] width 18 height 9
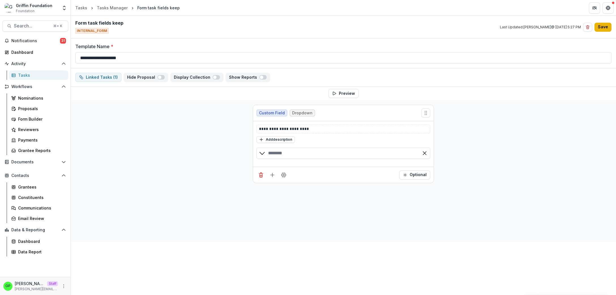
click at [607, 27] on button "Save" at bounding box center [603, 27] width 17 height 9
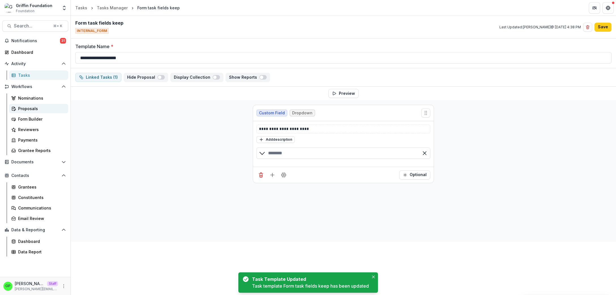
click at [33, 109] on div "Proposals" at bounding box center [41, 109] width 46 height 6
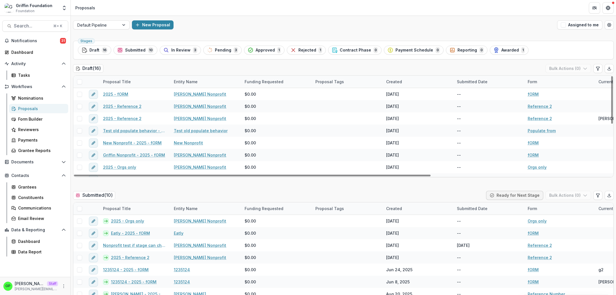
click at [68, 286] on div "[PERSON_NAME] [PERSON_NAME] Staff [PERSON_NAME][EMAIL_ADDRESS][DOMAIN_NAME]" at bounding box center [35, 286] width 71 height 18
click at [67, 286] on button "More" at bounding box center [63, 286] width 7 height 7
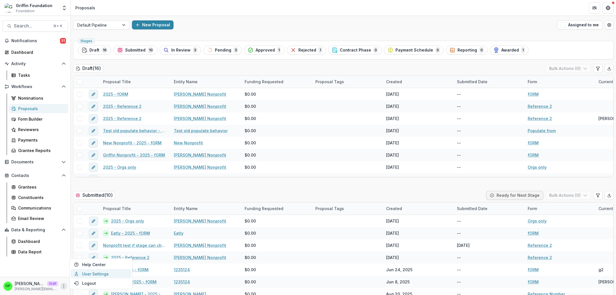
click at [85, 274] on link "User Settings" at bounding box center [101, 273] width 61 height 9
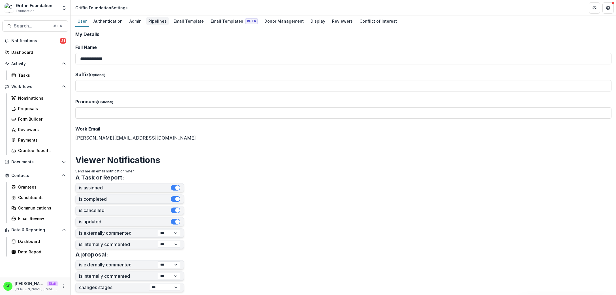
click at [166, 23] on div "Pipelines" at bounding box center [157, 21] width 23 height 8
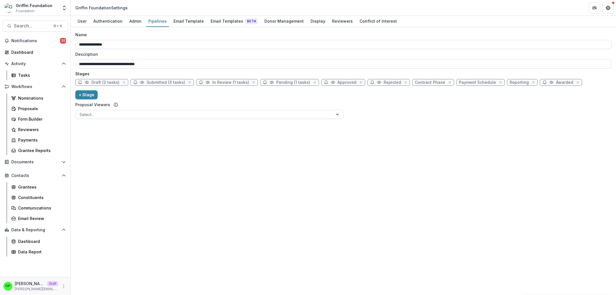
click at [118, 82] on span "Draft (2 tasks)" at bounding box center [105, 82] width 28 height 5
select select "*****"
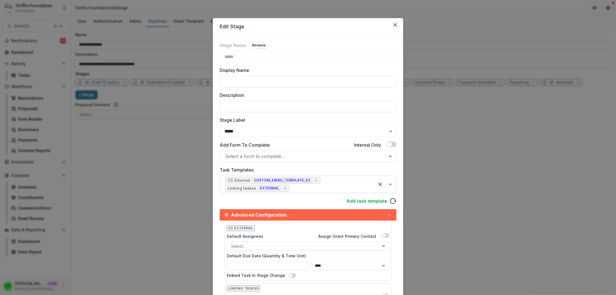
click at [283, 189] on span "Linking taskss EXTERNAL" at bounding box center [257, 188] width 64 height 7
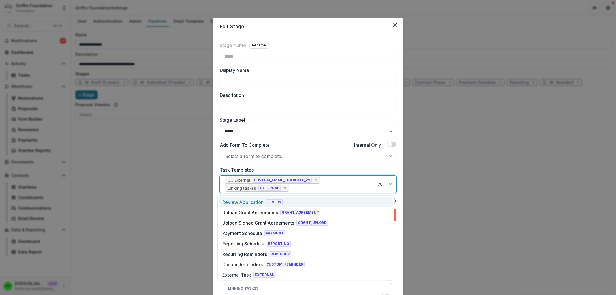
click at [282, 189] on div "Remove [object Object]" at bounding box center [285, 189] width 6 height 6
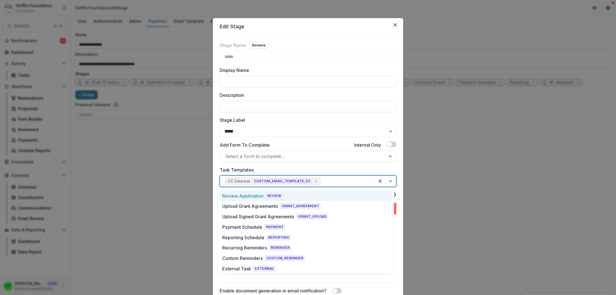
click at [282, 189] on div "Stage Name Rename ***** Display Name Description Stage Label ******* ***** ****…" at bounding box center [308, 179] width 177 height 275
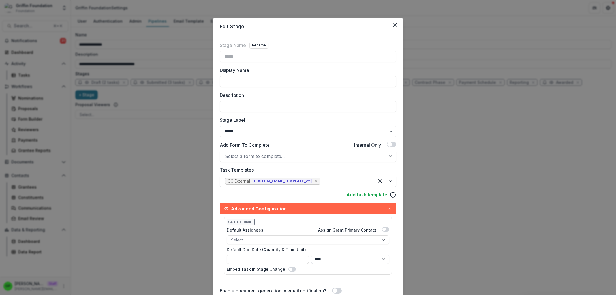
click at [334, 179] on div at bounding box center [346, 181] width 48 height 8
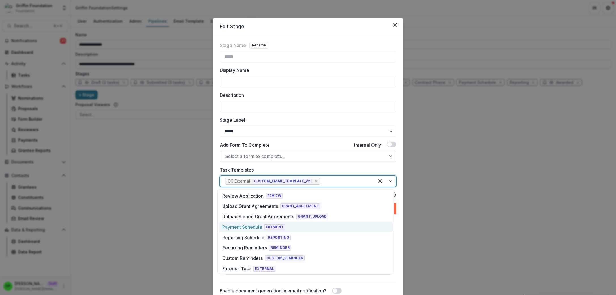
scroll to position [157, 0]
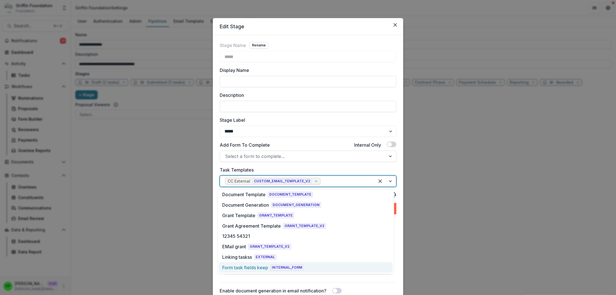
click at [270, 267] on div "Form task fields keep INTERNAL_FORM" at bounding box center [263, 267] width 82 height 7
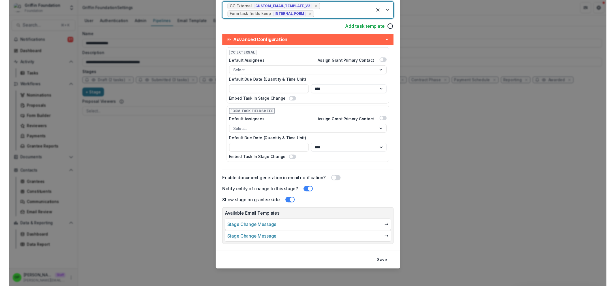
scroll to position [175, 0]
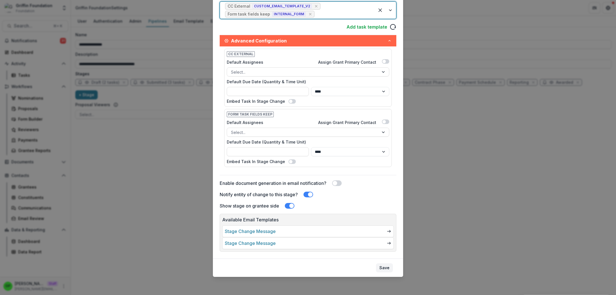
click at [385, 266] on button "Save" at bounding box center [384, 267] width 17 height 9
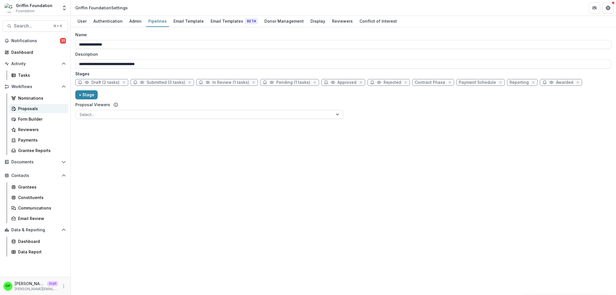
click at [25, 104] on link "Proposals" at bounding box center [38, 108] width 59 height 9
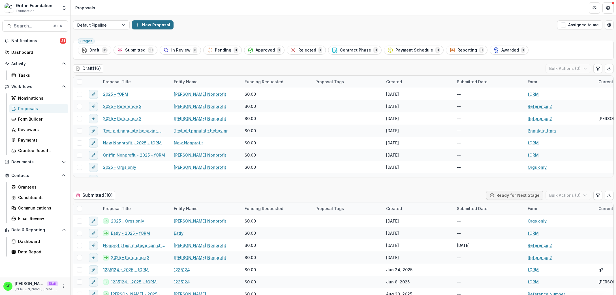
click at [142, 24] on button "New Proposal" at bounding box center [153, 24] width 42 height 9
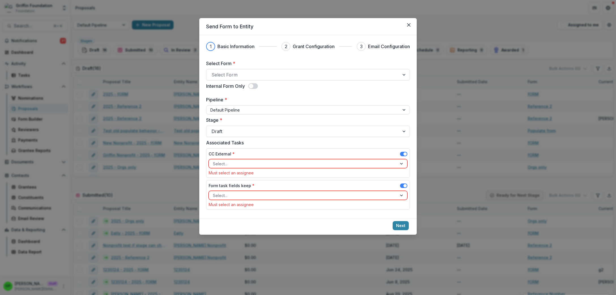
click at [404, 153] on span at bounding box center [403, 154] width 7 height 5
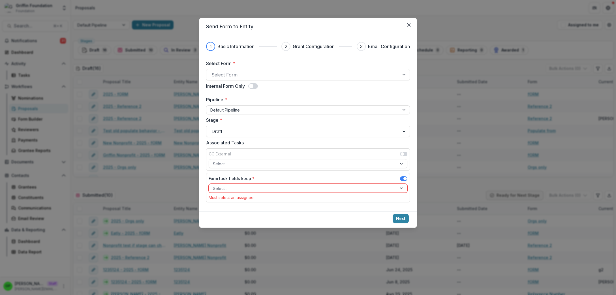
click at [341, 189] on div at bounding box center [303, 188] width 180 height 7
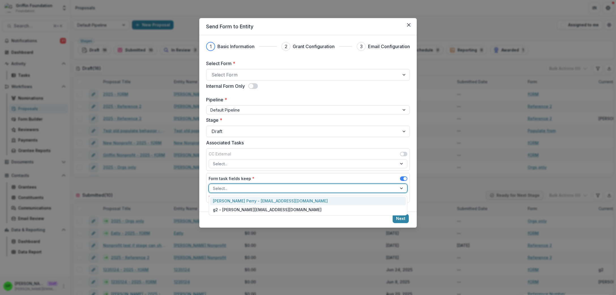
click at [281, 198] on div "[PERSON_NAME] Perry - [EMAIL_ADDRESS][DOMAIN_NAME]" at bounding box center [308, 201] width 196 height 9
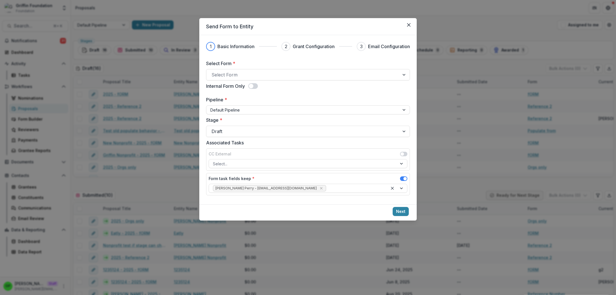
drag, startPoint x: 406, startPoint y: 210, endPoint x: 256, endPoint y: 62, distance: 210.7
click at [257, 63] on form "1 Basic Information 2 Grant Configuration 3 Email Configuration Select Form * S…" at bounding box center [308, 128] width 218 height 186
click at [254, 63] on label "Select Form *" at bounding box center [306, 63] width 201 height 7
click at [213, 71] on input "Select Form *" at bounding box center [212, 74] width 1 height 7
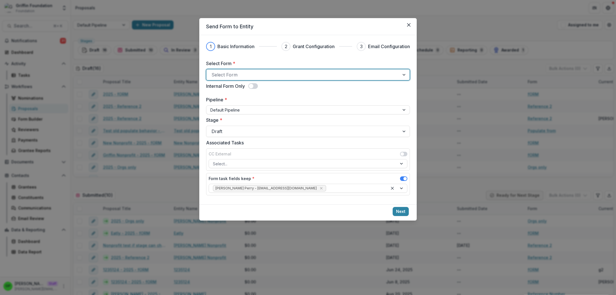
click at [254, 75] on div at bounding box center [303, 75] width 183 height 8
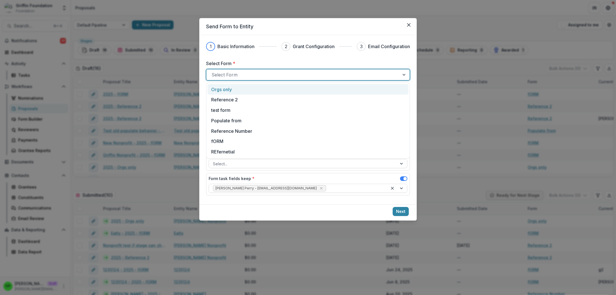
click at [241, 89] on div "Orgs only" at bounding box center [308, 89] width 194 height 7
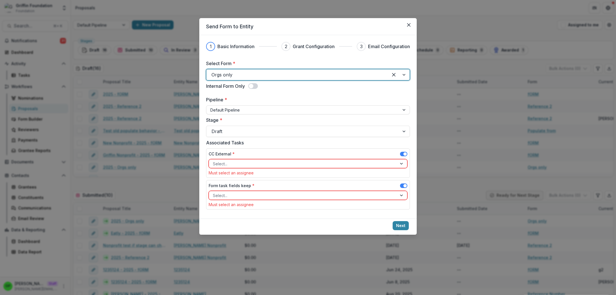
click at [406, 154] on span at bounding box center [405, 153] width 3 height 3
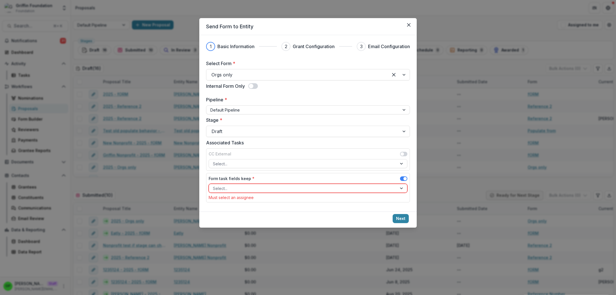
click at [333, 184] on div "Form task fields keep *" at bounding box center [308, 180] width 199 height 8
click at [330, 188] on div at bounding box center [303, 188] width 180 height 7
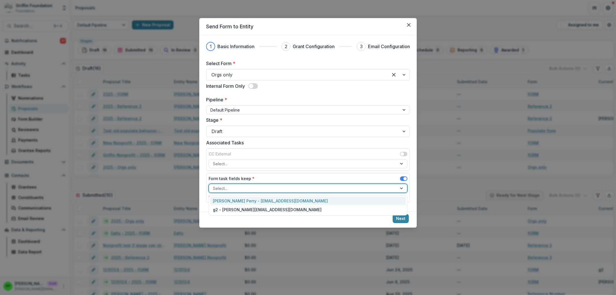
click at [276, 204] on div "[PERSON_NAME] Perry - [EMAIL_ADDRESS][DOMAIN_NAME]" at bounding box center [308, 201] width 196 height 9
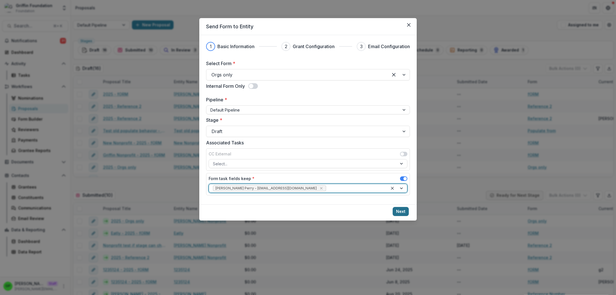
click at [402, 210] on button "Next" at bounding box center [401, 211] width 16 height 9
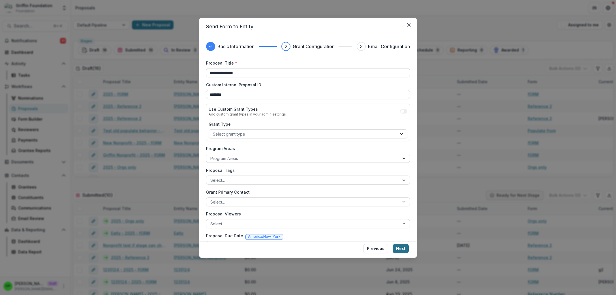
click at [401, 244] on button "Next" at bounding box center [401, 248] width 16 height 9
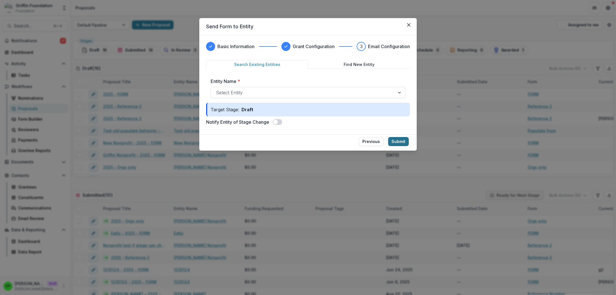
click at [397, 144] on button "Submit" at bounding box center [398, 141] width 21 height 9
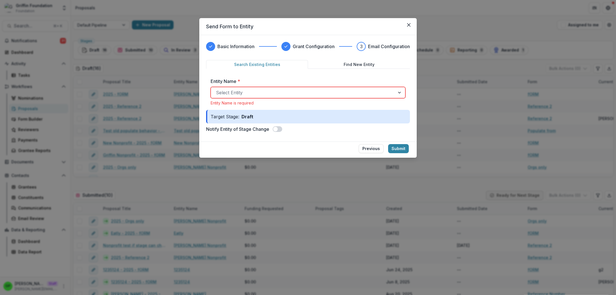
click at [325, 101] on div "Entity Name * Select Entity Entity Name is required" at bounding box center [308, 91] width 195 height 27
click at [313, 96] on div at bounding box center [303, 93] width 174 height 8
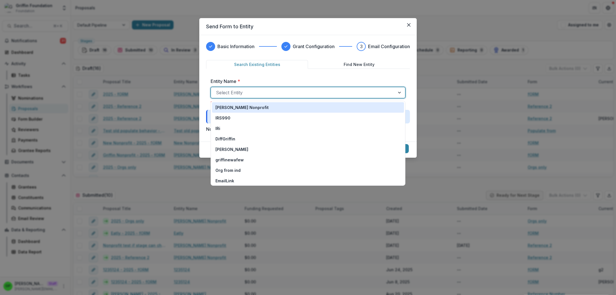
click at [278, 109] on div "[PERSON_NAME] Nonprofit" at bounding box center [308, 108] width 185 height 6
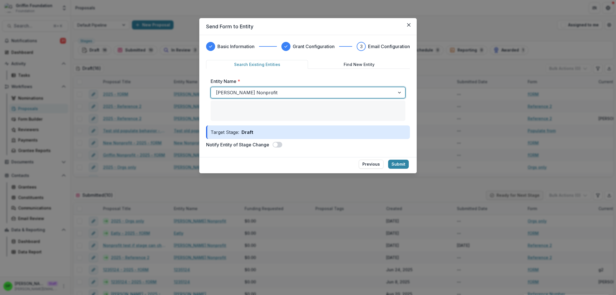
click at [267, 106] on div "Entity Name * option [PERSON_NAME] Nonprofit, selected. [PERSON_NAME] Nonprofit…" at bounding box center [308, 99] width 195 height 43
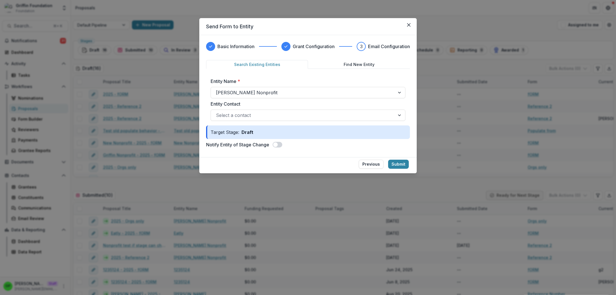
click at [263, 114] on div at bounding box center [303, 115] width 174 height 8
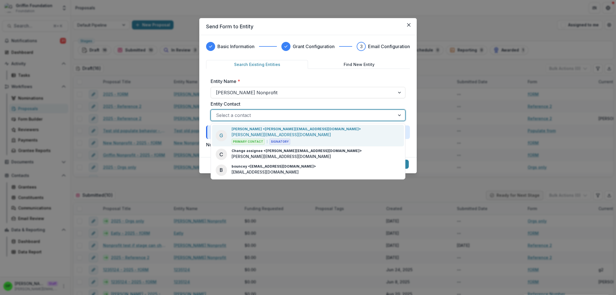
click at [285, 137] on div "[PERSON_NAME] <[PERSON_NAME][EMAIL_ADDRESS][DOMAIN_NAME]> [PERSON_NAME][EMAIL_A…" at bounding box center [296, 136] width 129 height 18
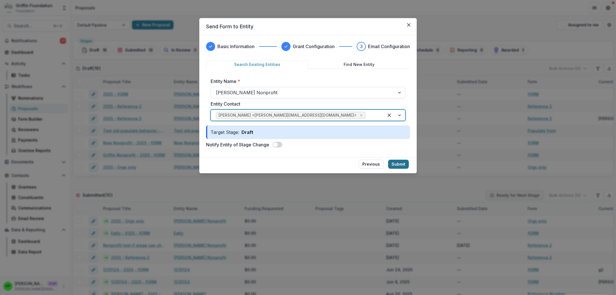
click at [401, 162] on button "Submit" at bounding box center [398, 164] width 21 height 9
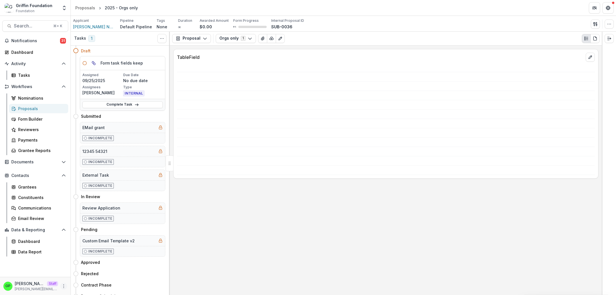
click at [65, 285] on icon "More" at bounding box center [63, 286] width 5 height 5
click at [135, 105] on icon at bounding box center [137, 105] width 5 height 5
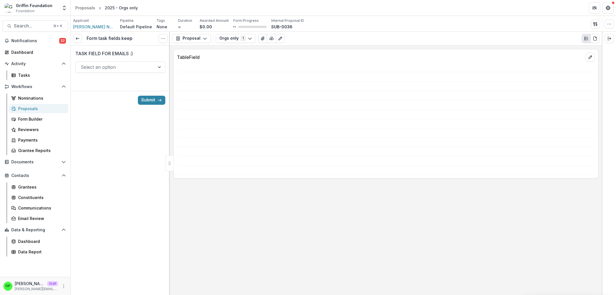
drag, startPoint x: 81, startPoint y: 63, endPoint x: 84, endPoint y: 65, distance: 3.4
click at [81, 63] on div "Select an option" at bounding box center [120, 66] width 90 height 11
click at [149, 69] on div at bounding box center [115, 67] width 69 height 8
click at [155, 99] on button "Submit" at bounding box center [151, 100] width 27 height 9
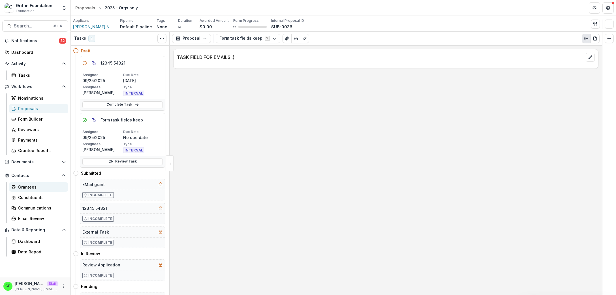
click at [29, 186] on div "Grantees" at bounding box center [41, 187] width 46 height 6
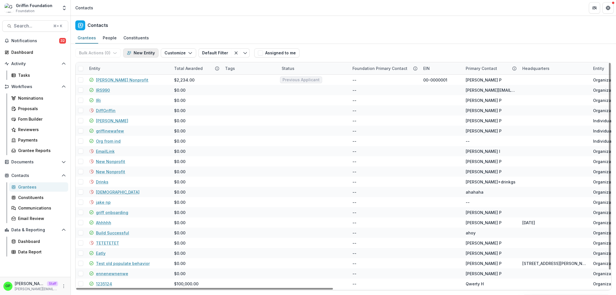
click at [134, 52] on button "New Entity" at bounding box center [140, 52] width 35 height 9
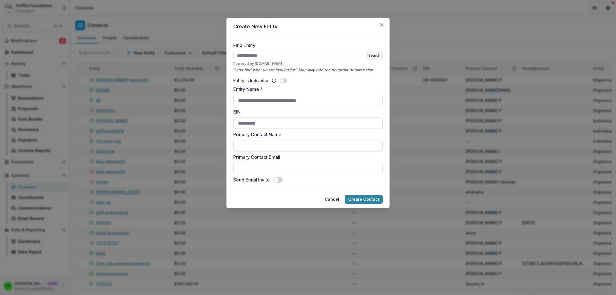
click at [281, 76] on div "Entity is Individual Entity Name * EIN Primary Contact Name Primary Contact Ema…" at bounding box center [308, 128] width 150 height 110
click at [282, 82] on span at bounding box center [283, 80] width 7 height 5
click at [280, 180] on span at bounding box center [278, 180] width 10 height 6
click at [256, 102] on input "Entity Name *" at bounding box center [308, 100] width 150 height 11
type input "**********"
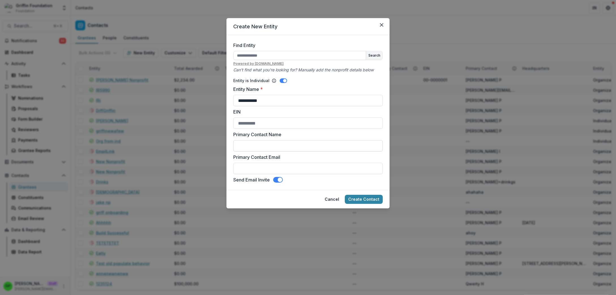
click at [275, 150] on input "Primary Contact Name" at bounding box center [308, 145] width 150 height 11
type input "*******"
click at [276, 137] on label "Primary Contact Name" at bounding box center [306, 134] width 146 height 7
click at [276, 140] on input "*******" at bounding box center [308, 145] width 150 height 11
click at [262, 168] on input "Primary Contact Email" at bounding box center [308, 168] width 150 height 11
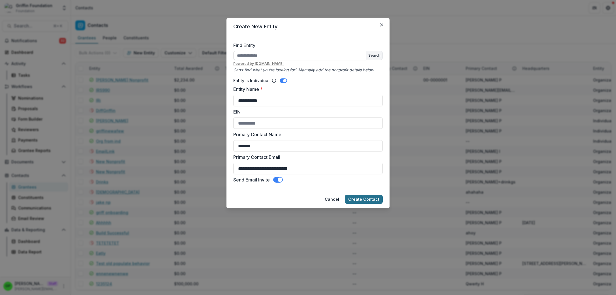
type input "**********"
click at [363, 200] on button "Create Contact" at bounding box center [364, 199] width 38 height 9
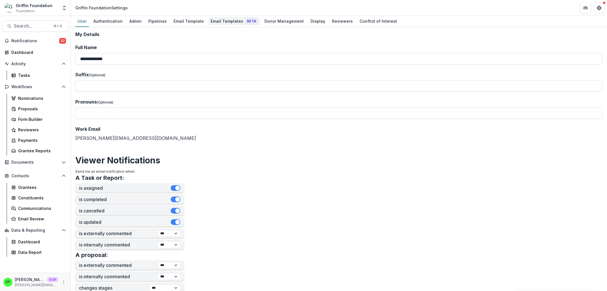
click at [222, 19] on div "Email Templates Beta" at bounding box center [234, 21] width 52 height 8
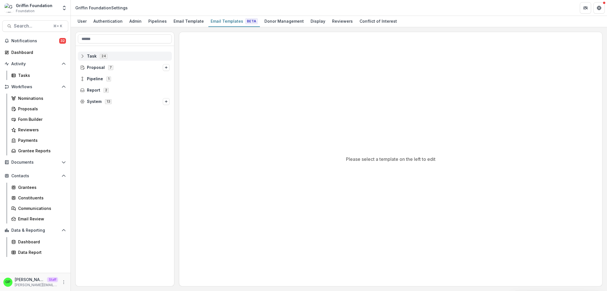
click at [108, 52] on div "Task 24" at bounding box center [125, 56] width 94 height 9
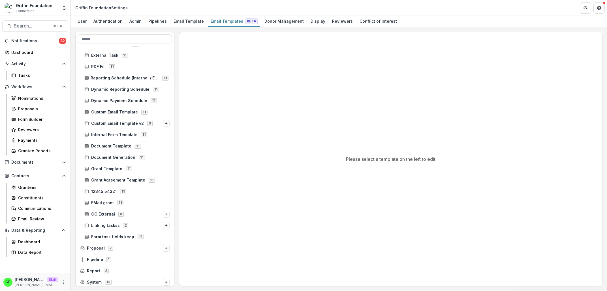
scroll to position [93, 0]
click at [127, 190] on span "12345 54321 11" at bounding box center [126, 189] width 85 height 5
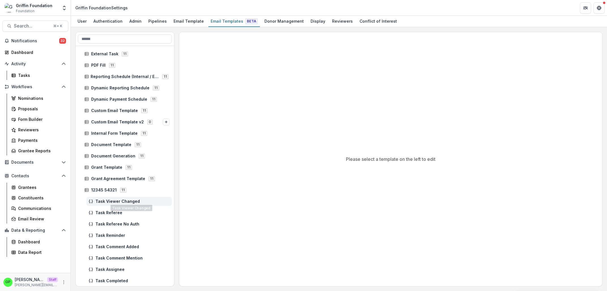
scroll to position [218, 0]
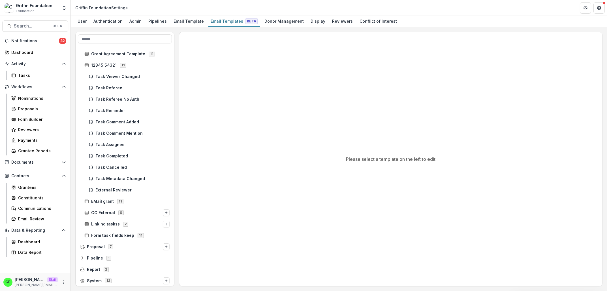
click at [122, 139] on div "Task Assignee" at bounding box center [125, 144] width 99 height 11
click at [122, 141] on div "Task Assignee" at bounding box center [129, 144] width 86 height 9
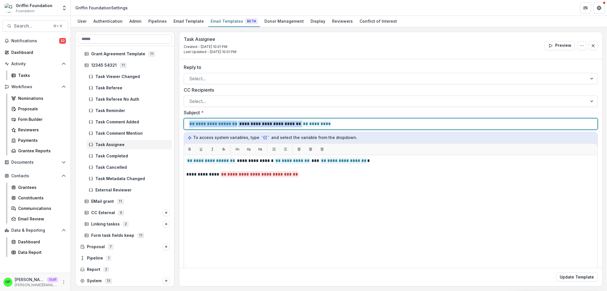
drag, startPoint x: 363, startPoint y: 125, endPoint x: 95, endPoint y: 124, distance: 267.7
click at [189, 124] on div "**********" at bounding box center [391, 123] width 404 height 11
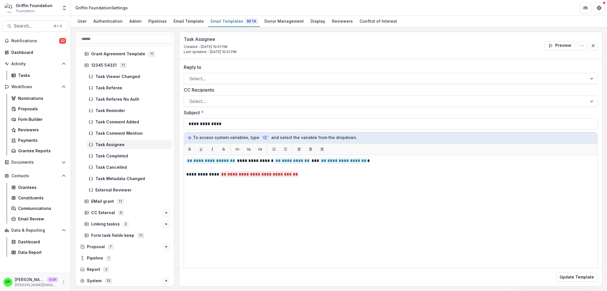
click at [586, 283] on div "Update Template" at bounding box center [390, 276] width 423 height 18
click at [586, 275] on button "Update Template" at bounding box center [577, 276] width 42 height 9
click at [33, 76] on div "Tasks" at bounding box center [41, 75] width 46 height 6
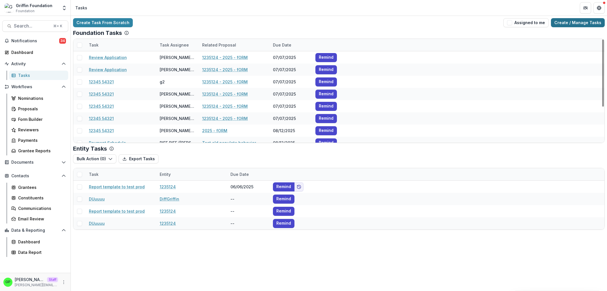
click at [561, 17] on div "Create Task From Scratch Assigned to me Create / Manage Tasks Foundation Tasks …" at bounding box center [339, 124] width 536 height 216
click at [562, 19] on link "Create / Manage Tasks" at bounding box center [578, 22] width 54 height 9
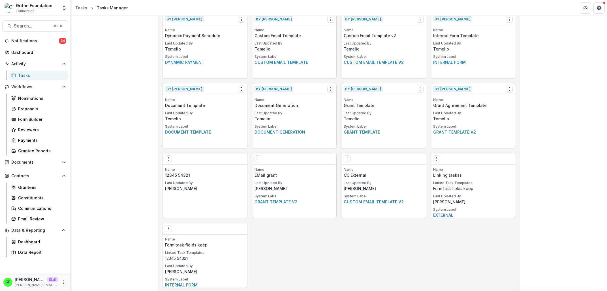
scroll to position [285, 0]
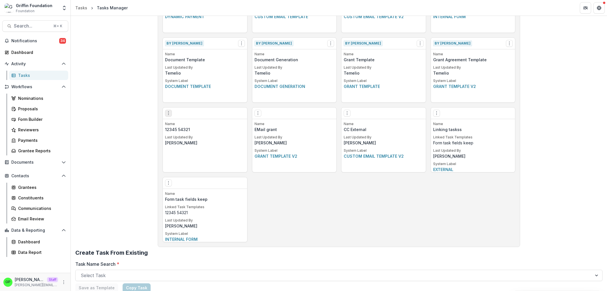
click at [166, 115] on icon "Options" at bounding box center [168, 113] width 5 height 5
click at [419, 135] on div "Name CC External Last Updated By Griffin Perry System Label Custom email templa…" at bounding box center [384, 146] width 84 height 51
click at [168, 181] on icon "Options" at bounding box center [168, 182] width 5 height 5
click at [186, 189] on div "Edit Make a Copy Create Task From Template Delete Task" at bounding box center [199, 209] width 72 height 40
click at [186, 191] on link "Edit" at bounding box center [198, 194] width 69 height 9
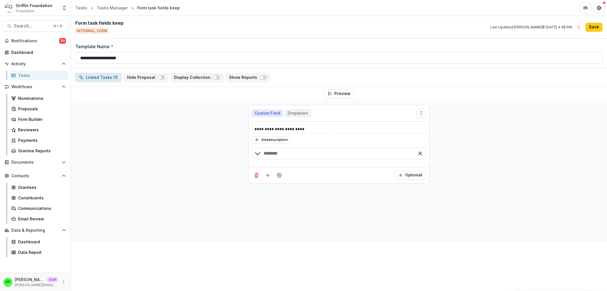
click at [113, 78] on button "Linked Tasks ( 1 )" at bounding box center [98, 77] width 46 height 9
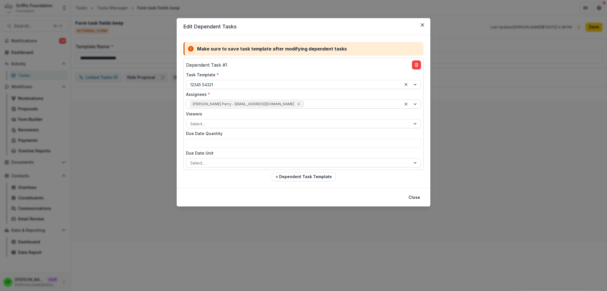
click at [296, 103] on div "Remove Griffin Perry - griffin@trytemelio.com" at bounding box center [299, 104] width 6 height 6
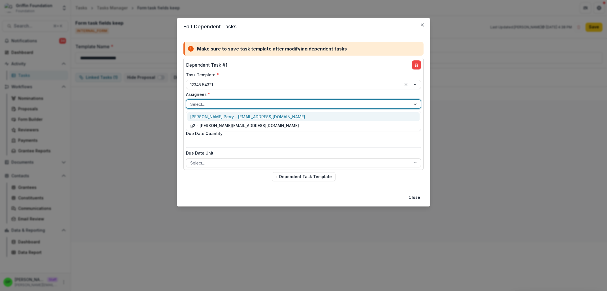
click at [260, 104] on div at bounding box center [298, 104] width 216 height 7
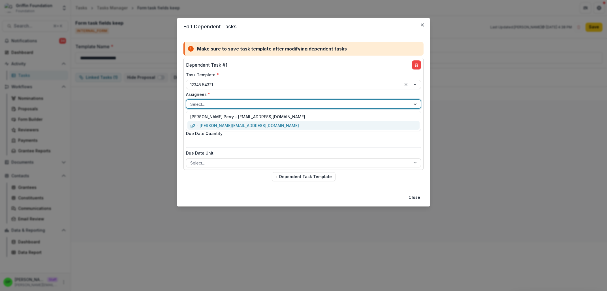
click at [242, 127] on div "g2 - [PERSON_NAME][EMAIL_ADDRESS][DOMAIN_NAME]" at bounding box center [304, 125] width 232 height 9
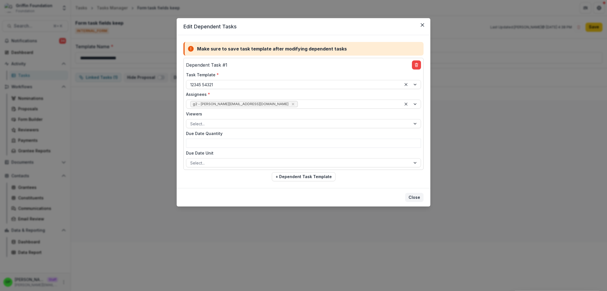
click at [416, 197] on button "Close" at bounding box center [414, 197] width 18 height 9
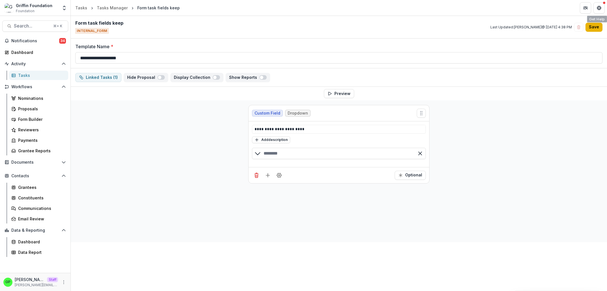
click at [597, 29] on button "Save" at bounding box center [594, 27] width 17 height 9
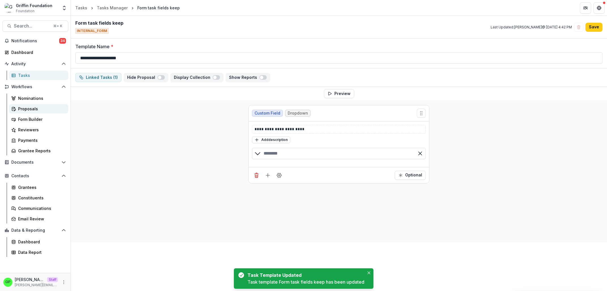
click at [35, 106] on div "Proposals" at bounding box center [41, 109] width 46 height 6
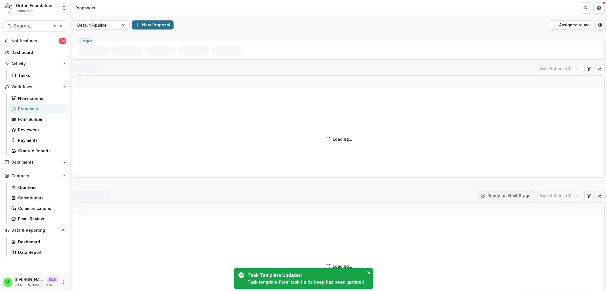
click at [148, 29] on button "New Proposal" at bounding box center [153, 24] width 42 height 9
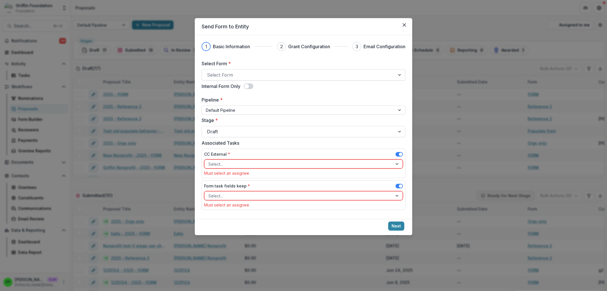
click at [259, 74] on div at bounding box center [298, 75] width 183 height 8
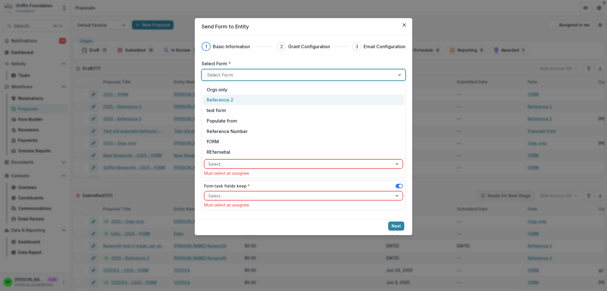
click at [243, 105] on div "Reference 2" at bounding box center [303, 100] width 201 height 10
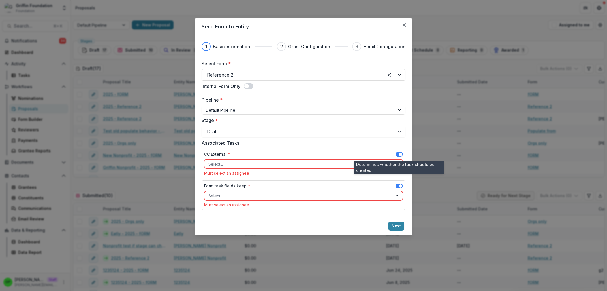
click at [398, 154] on span at bounding box center [399, 154] width 7 height 5
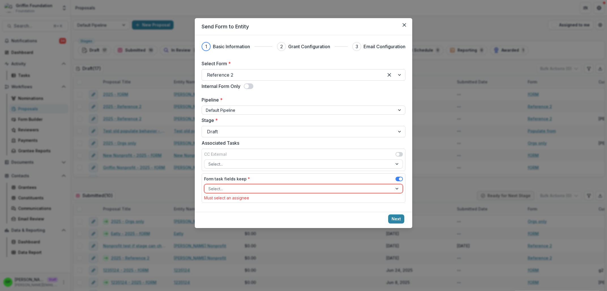
click at [364, 188] on div at bounding box center [298, 188] width 180 height 7
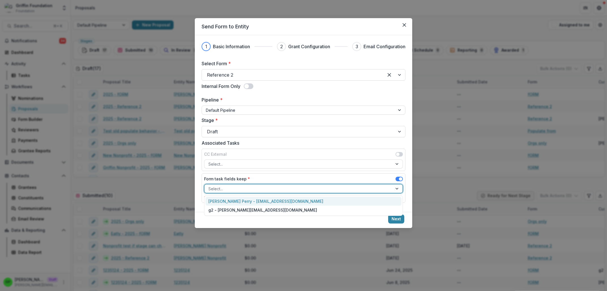
click at [261, 202] on div "[PERSON_NAME] Perry - [EMAIL_ADDRESS][DOMAIN_NAME]" at bounding box center [304, 201] width 196 height 9
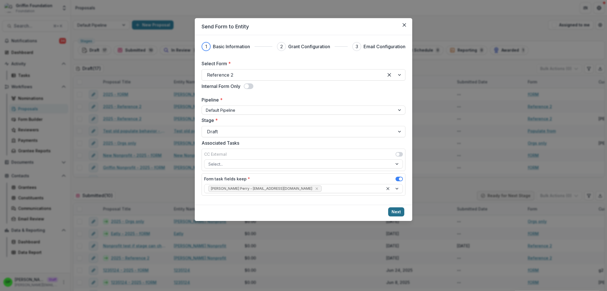
click at [395, 210] on button "Next" at bounding box center [396, 211] width 16 height 9
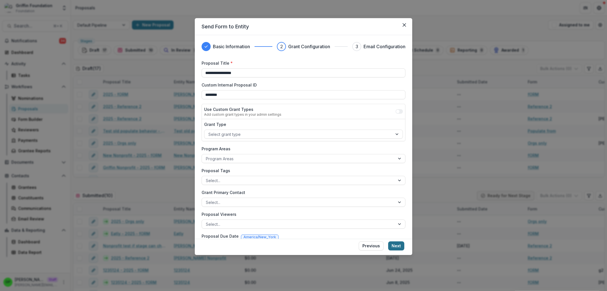
click at [398, 243] on button "Next" at bounding box center [396, 245] width 16 height 9
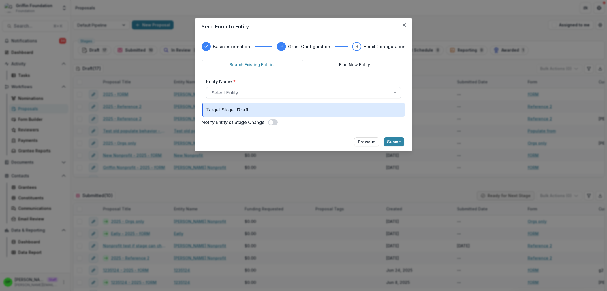
click at [288, 91] on div at bounding box center [299, 93] width 174 height 8
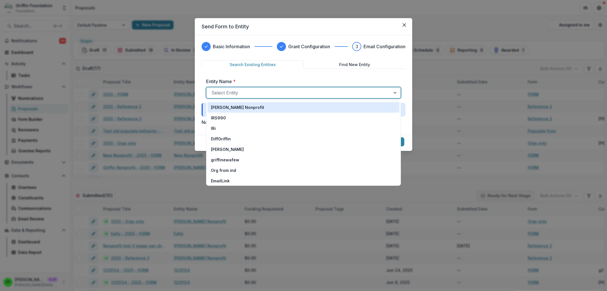
click at [248, 112] on div "[PERSON_NAME] Nonprofit" at bounding box center [304, 107] width 192 height 10
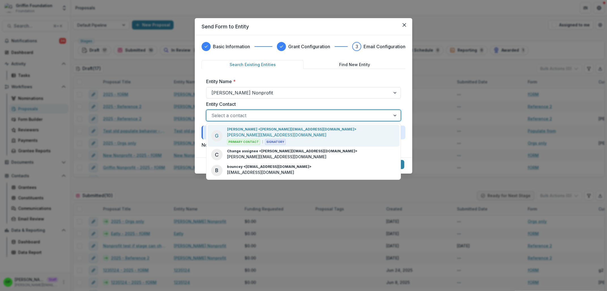
click at [257, 135] on p "[PERSON_NAME][EMAIL_ADDRESS][DOMAIN_NAME]" at bounding box center [276, 135] width 99 height 6
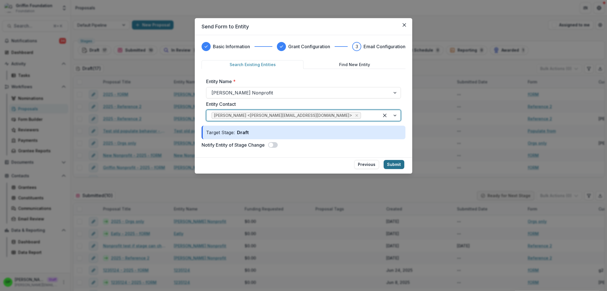
click at [390, 161] on button "Submit" at bounding box center [394, 164] width 21 height 9
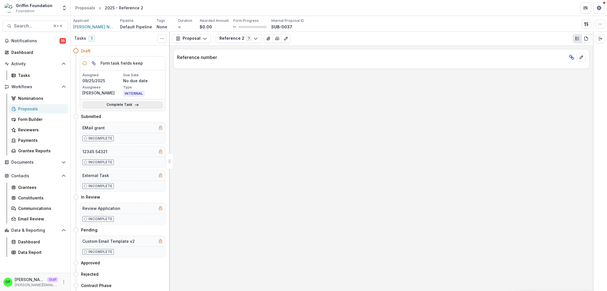
click at [135, 105] on line at bounding box center [136, 105] width 3 height 0
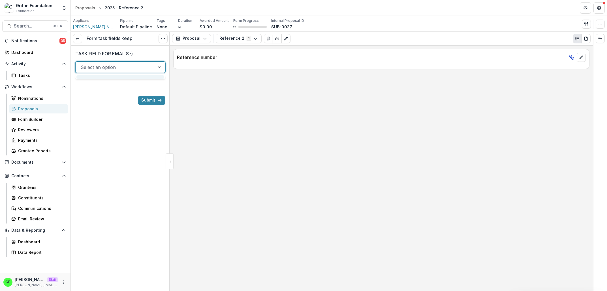
click at [124, 67] on div at bounding box center [115, 67] width 69 height 8
click at [143, 96] on button "Submit" at bounding box center [151, 100] width 27 height 9
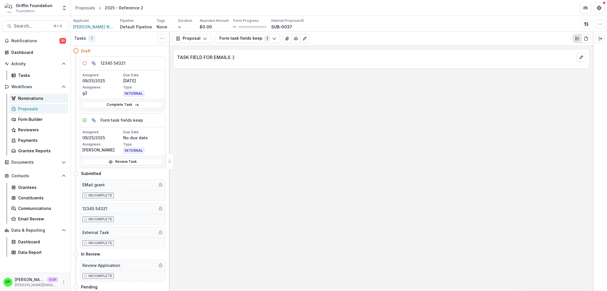
click at [33, 97] on div "Nominations" at bounding box center [41, 98] width 46 height 6
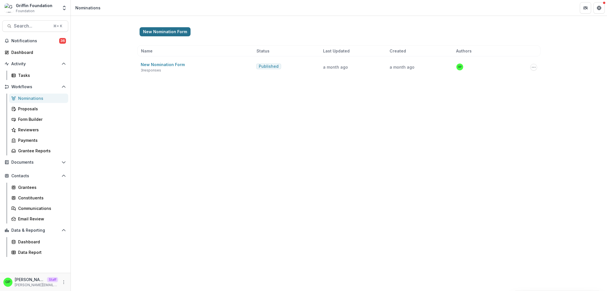
click at [173, 36] on button "New Nomination Form" at bounding box center [165, 31] width 51 height 9
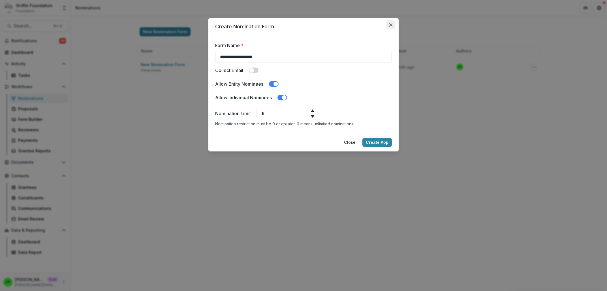
click at [387, 24] on button "Close" at bounding box center [390, 24] width 9 height 9
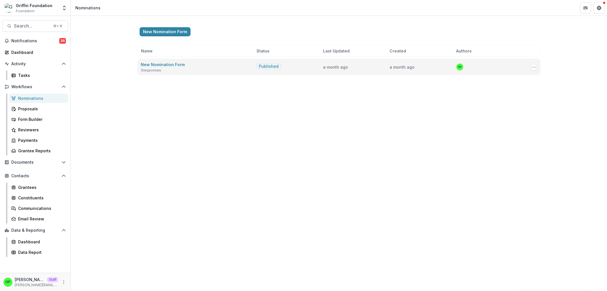
click at [186, 65] on div "New Nomination Form 3 responses" at bounding box center [197, 67] width 113 height 12
click at [185, 65] on div "New Nomination Form 3 responses" at bounding box center [197, 67] width 113 height 12
click at [184, 65] on div "New Nomination Form 3 responses" at bounding box center [197, 67] width 113 height 12
click at [182, 64] on link "New Nomination Form" at bounding box center [163, 64] width 44 height 5
click at [537, 67] on div "New Nomination Form 3 responses Published a month ago a month ago GP Copy Publi…" at bounding box center [338, 67] width 403 height 16
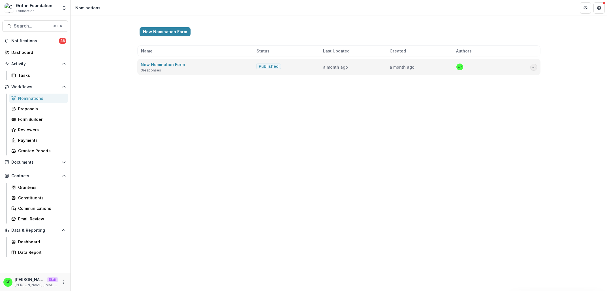
click at [536, 67] on button "Options" at bounding box center [534, 67] width 7 height 7
click at [510, 97] on link "View Responses" at bounding box center [505, 97] width 61 height 9
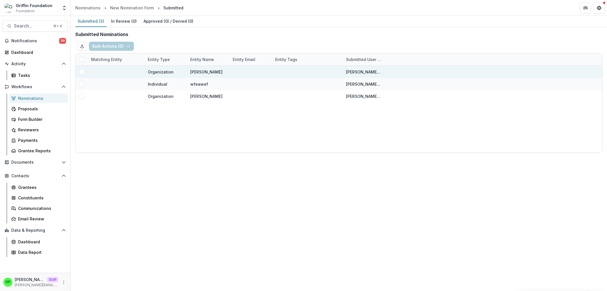
click at [82, 71] on span at bounding box center [81, 71] width 5 height 5
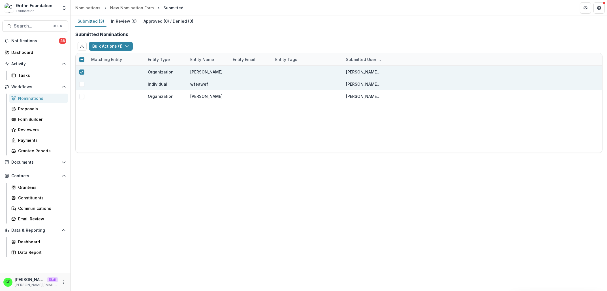
click at [79, 82] on div at bounding box center [82, 84] width 12 height 5
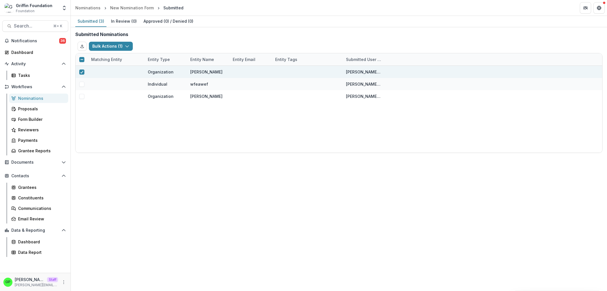
click at [82, 90] on div "Organization Griffin griffin@trytemelio.com Individual wfeawef griffin@trytemel…" at bounding box center [339, 109] width 527 height 87
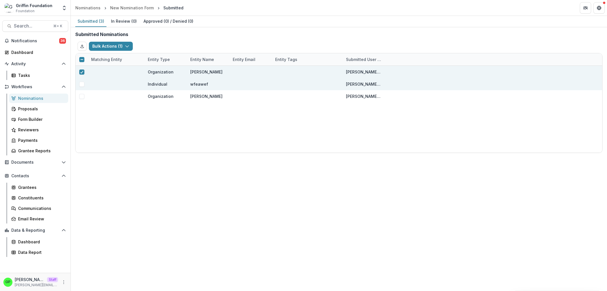
click at [80, 82] on span at bounding box center [81, 84] width 5 height 5
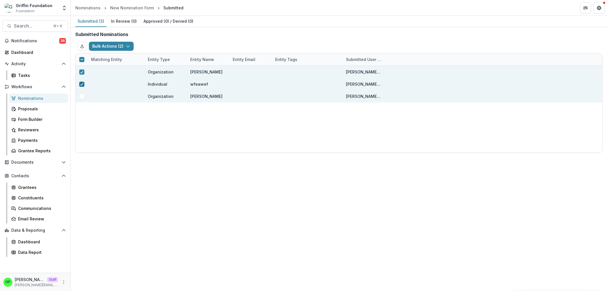
click at [80, 97] on span at bounding box center [81, 96] width 5 height 5
click at [111, 44] on button "Bulk Actions ( 3 )" at bounding box center [111, 46] width 45 height 9
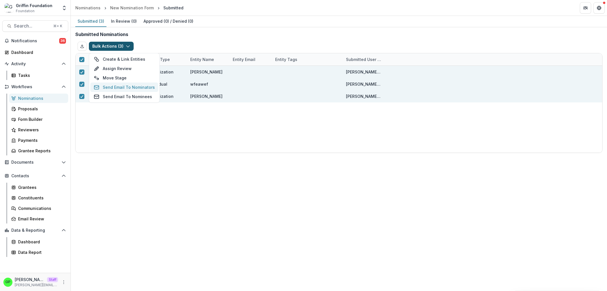
click at [136, 88] on button "Send Email To Nominators" at bounding box center [124, 86] width 68 height 9
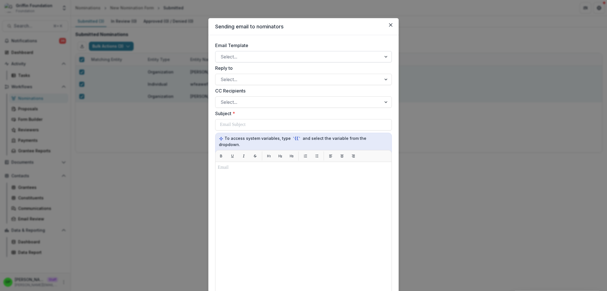
click at [257, 57] on div at bounding box center [299, 57] width 156 height 8
click at [389, 25] on icon "Close" at bounding box center [390, 24] width 3 height 3
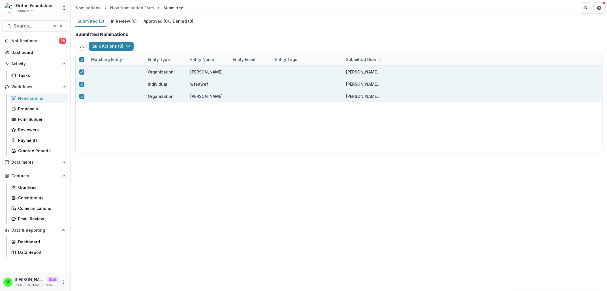
click at [59, 278] on div "[PERSON_NAME] [PERSON_NAME] Staff [PERSON_NAME][EMAIL_ADDRESS][DOMAIN_NAME]" at bounding box center [35, 281] width 64 height 11
click at [61, 278] on div "[PERSON_NAME] [PERSON_NAME] Staff [PERSON_NAME][EMAIL_ADDRESS][DOMAIN_NAME]" at bounding box center [35, 281] width 64 height 11
click at [64, 280] on icon "More" at bounding box center [63, 282] width 5 height 5
click at [82, 267] on link "User Settings" at bounding box center [101, 269] width 61 height 9
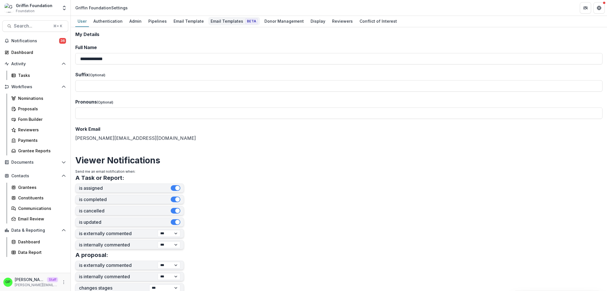
click at [215, 22] on div "Email Templates Beta" at bounding box center [234, 21] width 52 height 8
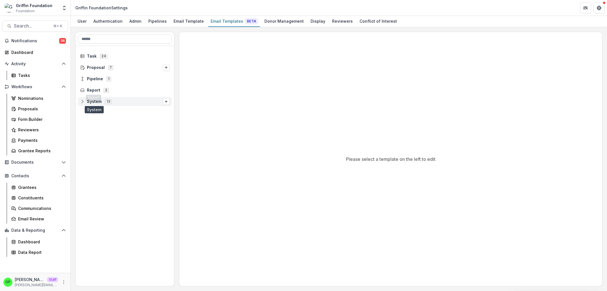
click at [99, 102] on span "System" at bounding box center [94, 101] width 15 height 5
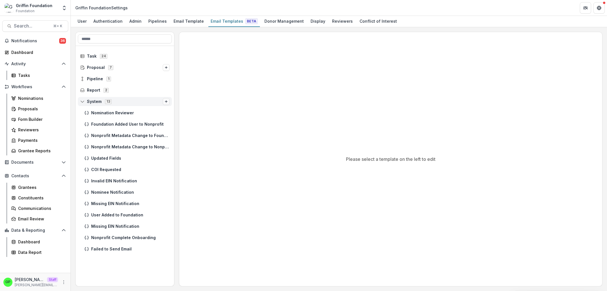
click at [169, 99] on button "Options" at bounding box center [166, 101] width 7 height 7
click at [149, 102] on button "Nominator Notification" at bounding box center [129, 105] width 61 height 8
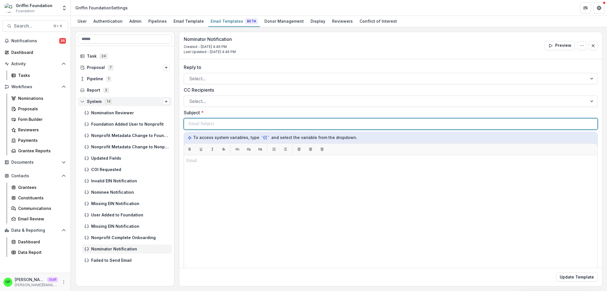
click at [201, 123] on p at bounding box center [201, 123] width 25 height 7
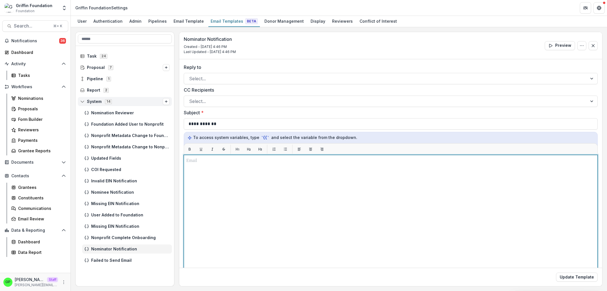
click at [233, 189] on div at bounding box center [390, 225] width 409 height 137
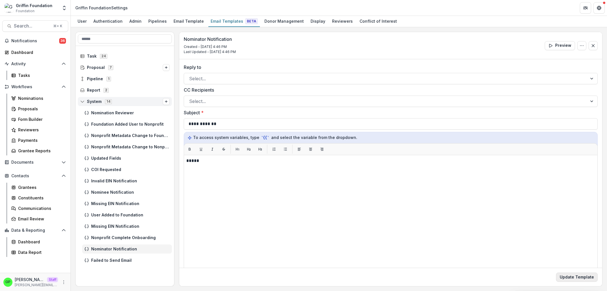
click at [579, 274] on button "Update Template" at bounding box center [577, 276] width 42 height 9
click at [42, 97] on div "Nominations" at bounding box center [41, 98] width 46 height 6
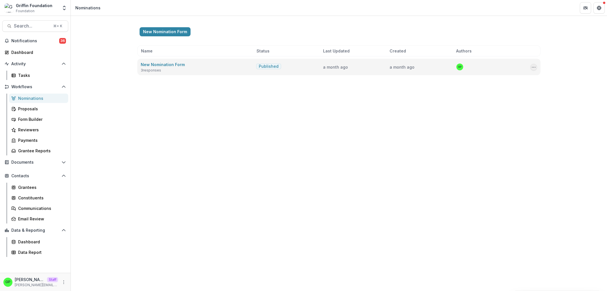
click at [534, 66] on icon "Options" at bounding box center [534, 67] width 5 height 5
click at [510, 95] on link "View Responses" at bounding box center [505, 97] width 61 height 9
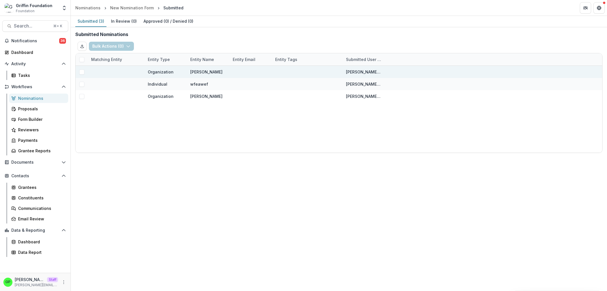
click at [84, 72] on span at bounding box center [81, 71] width 5 height 5
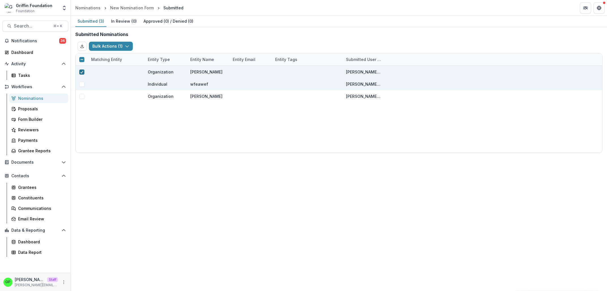
click at [84, 85] on div at bounding box center [82, 84] width 12 height 5
click at [83, 82] on span at bounding box center [81, 84] width 5 height 5
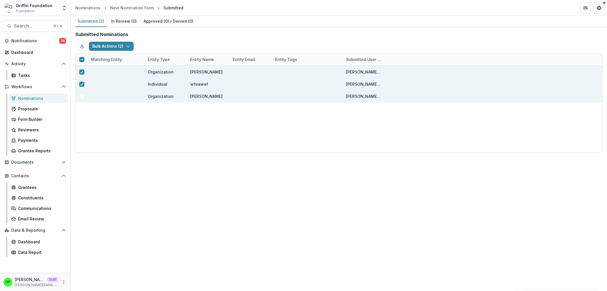
click at [83, 91] on div at bounding box center [82, 96] width 12 height 12
click at [84, 91] on div at bounding box center [82, 96] width 12 height 12
click at [84, 93] on div at bounding box center [82, 96] width 12 height 12
click at [84, 94] on div at bounding box center [82, 96] width 12 height 12
click at [84, 95] on span at bounding box center [81, 96] width 5 height 5
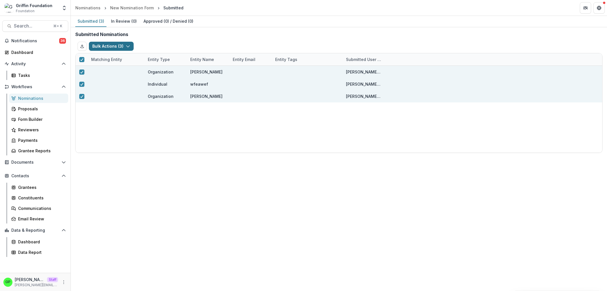
click at [118, 48] on button "Bulk Actions ( 3 )" at bounding box center [111, 46] width 45 height 9
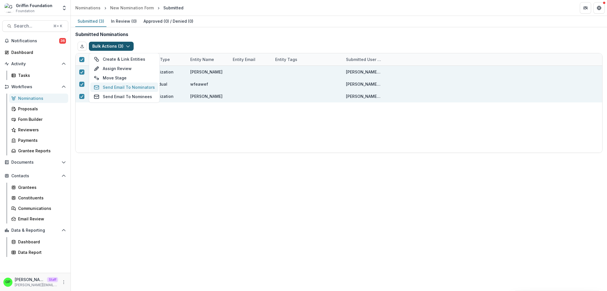
click at [116, 90] on button "Send Email To Nominators" at bounding box center [124, 86] width 68 height 9
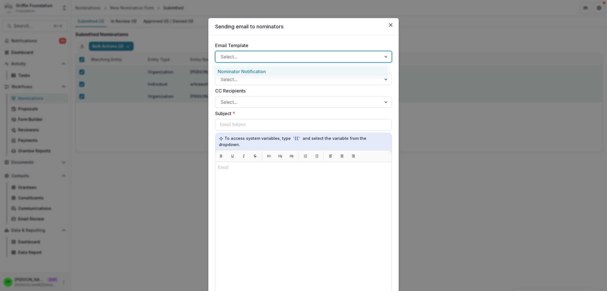
click at [224, 57] on div at bounding box center [299, 57] width 156 height 8
click at [260, 73] on div "Nominator Notification" at bounding box center [301, 71] width 174 height 10
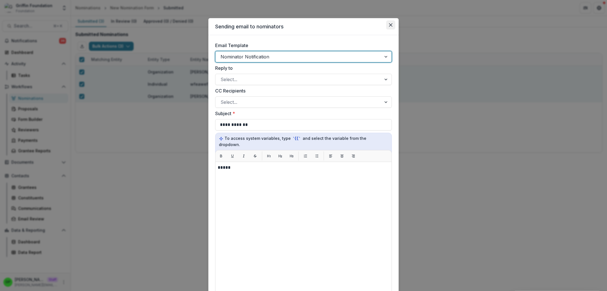
click at [390, 28] on button "Close" at bounding box center [390, 24] width 9 height 9
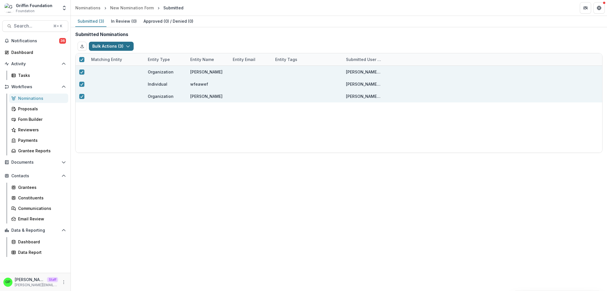
click at [95, 49] on button "Bulk Actions ( 3 )" at bounding box center [111, 46] width 45 height 9
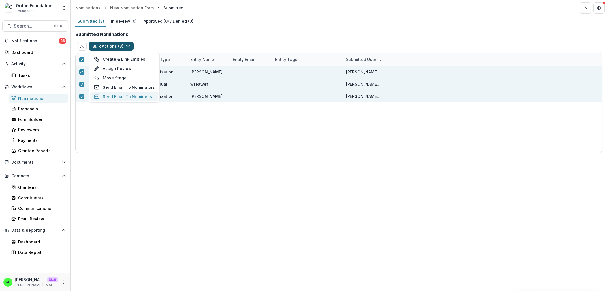
drag, startPoint x: 117, startPoint y: 91, endPoint x: 118, endPoint y: 97, distance: 6.2
click at [118, 97] on div "Create & Link Entities Assign Review Move Stage Send Email To Nominators Send E…" at bounding box center [124, 78] width 71 height 50
click at [118, 97] on button "Send Email To Nominees" at bounding box center [124, 96] width 68 height 9
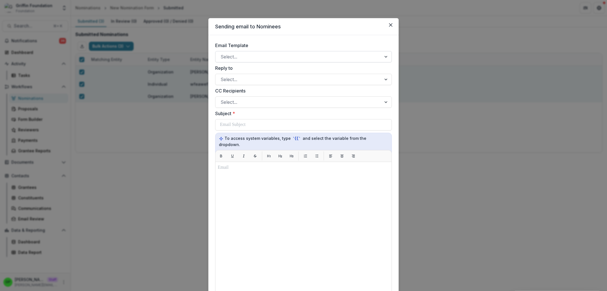
click at [247, 53] on div at bounding box center [299, 57] width 156 height 8
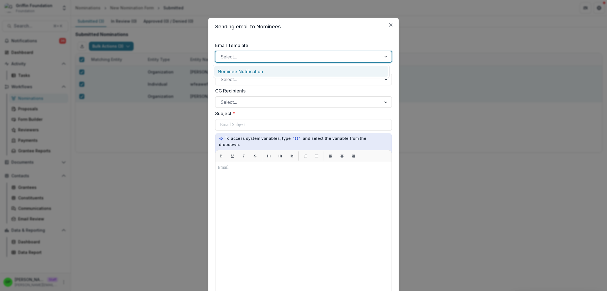
click at [239, 67] on div "Nominee Notification" at bounding box center [301, 71] width 174 height 10
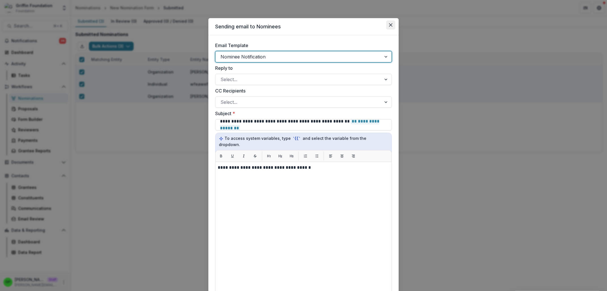
click at [389, 22] on button "Close" at bounding box center [390, 24] width 9 height 9
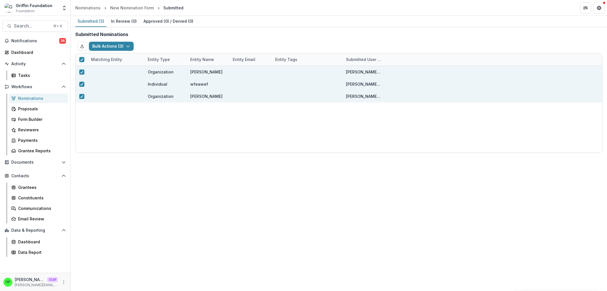
drag, startPoint x: 54, startPoint y: 282, endPoint x: 58, endPoint y: 283, distance: 3.4
click at [54, 282] on div "[PERSON_NAME] [PERSON_NAME] Staff [PERSON_NAME][EMAIL_ADDRESS][DOMAIN_NAME]" at bounding box center [30, 281] width 55 height 11
click at [58, 283] on div "[PERSON_NAME] [PERSON_NAME] Staff [PERSON_NAME][EMAIL_ADDRESS][DOMAIN_NAME]" at bounding box center [30, 281] width 55 height 11
click at [63, 282] on icon "More" at bounding box center [63, 282] width 5 height 5
click at [76, 272] on link "User Settings" at bounding box center [101, 269] width 61 height 9
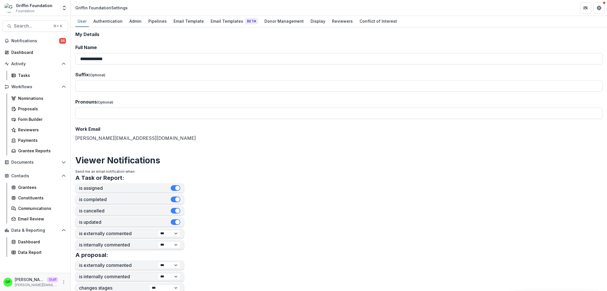
click at [225, 27] on div "**********" at bounding box center [339, 158] width 536 height 263
click at [225, 21] on div "Email Templates Beta" at bounding box center [234, 21] width 52 height 8
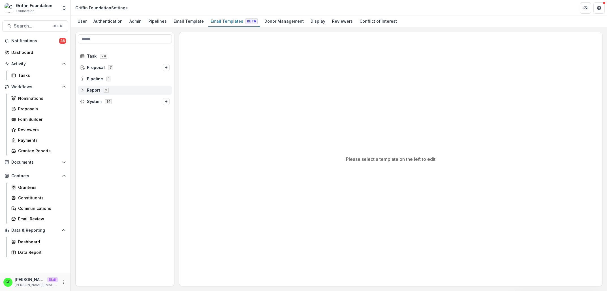
click at [92, 94] on div "Report 2" at bounding box center [125, 90] width 94 height 9
drag, startPoint x: 95, startPoint y: 105, endPoint x: 97, endPoint y: 92, distance: 12.8
click at [97, 97] on div "DUuuuu 13" at bounding box center [127, 101] width 90 height 9
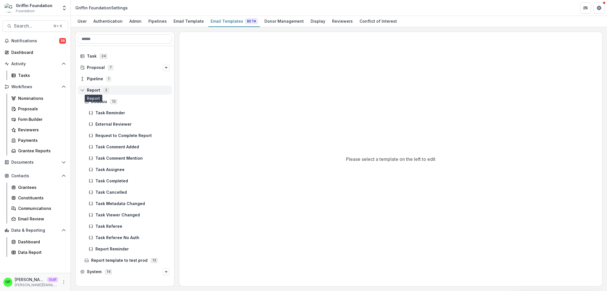
click at [97, 91] on span "Report" at bounding box center [93, 90] width 13 height 5
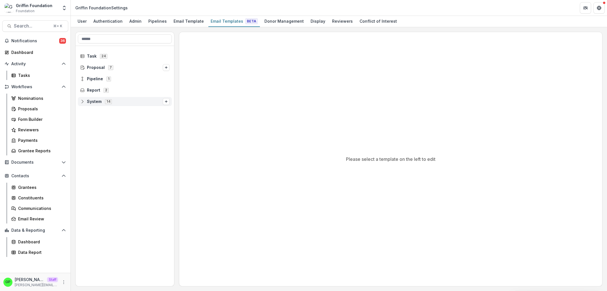
click at [104, 102] on div "14" at bounding box center [108, 101] width 9 height 5
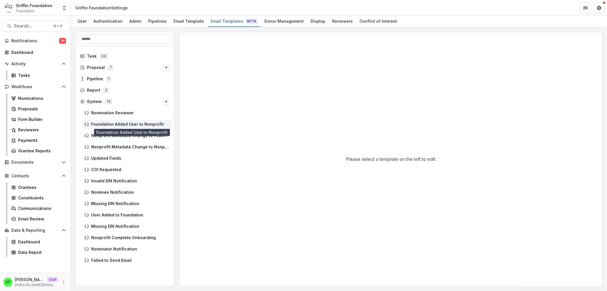
click at [119, 126] on span "Foundation Added User to Nonprofit" at bounding box center [130, 124] width 78 height 5
